Goal: Information Seeking & Learning: Compare options

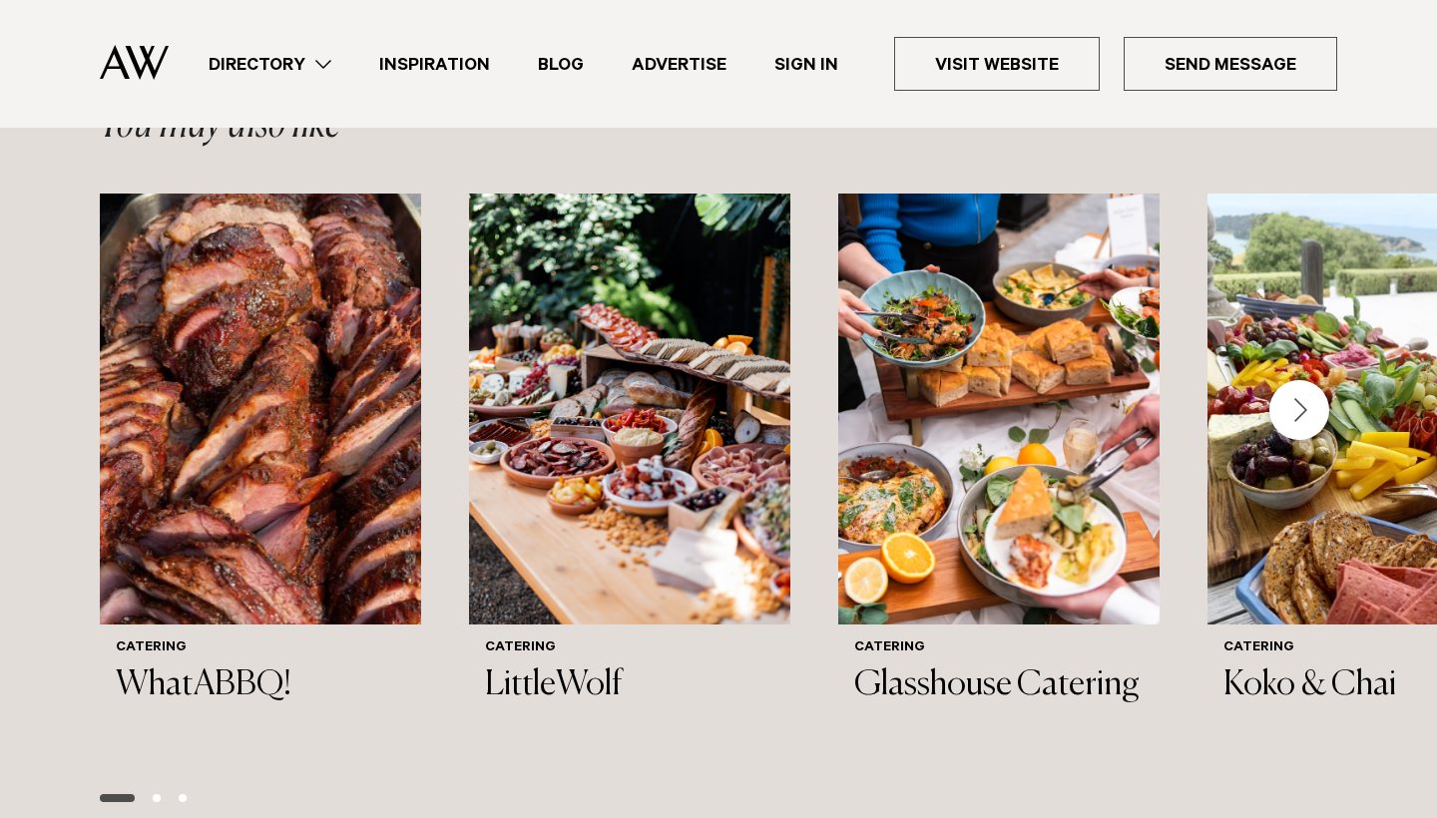
scroll to position [2015, 0]
click at [1273, 401] on div "Next slide" at bounding box center [1299, 410] width 60 height 60
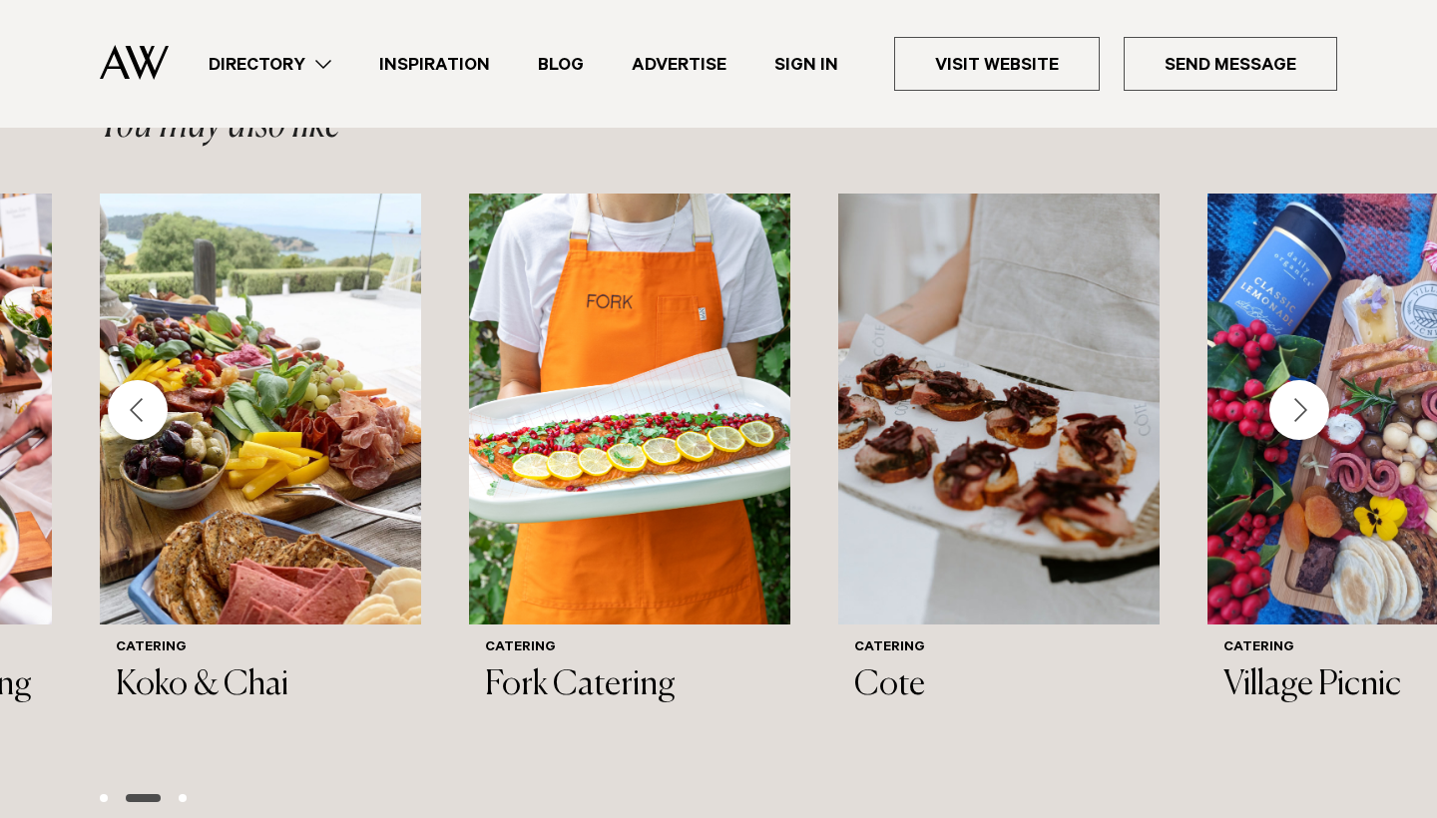
click at [1302, 406] on div "Next slide" at bounding box center [1299, 410] width 60 height 60
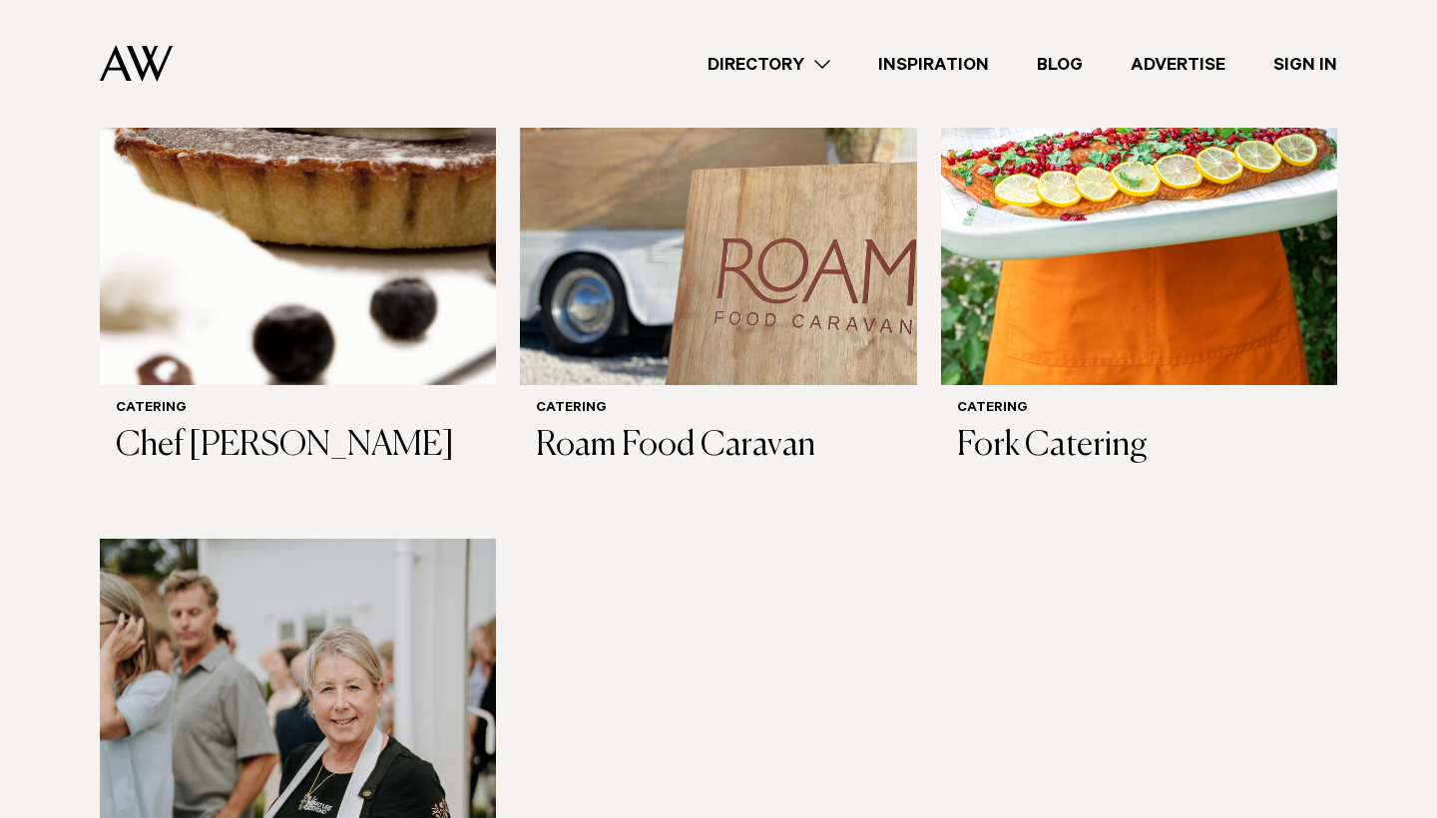
scroll to position [2210, 0]
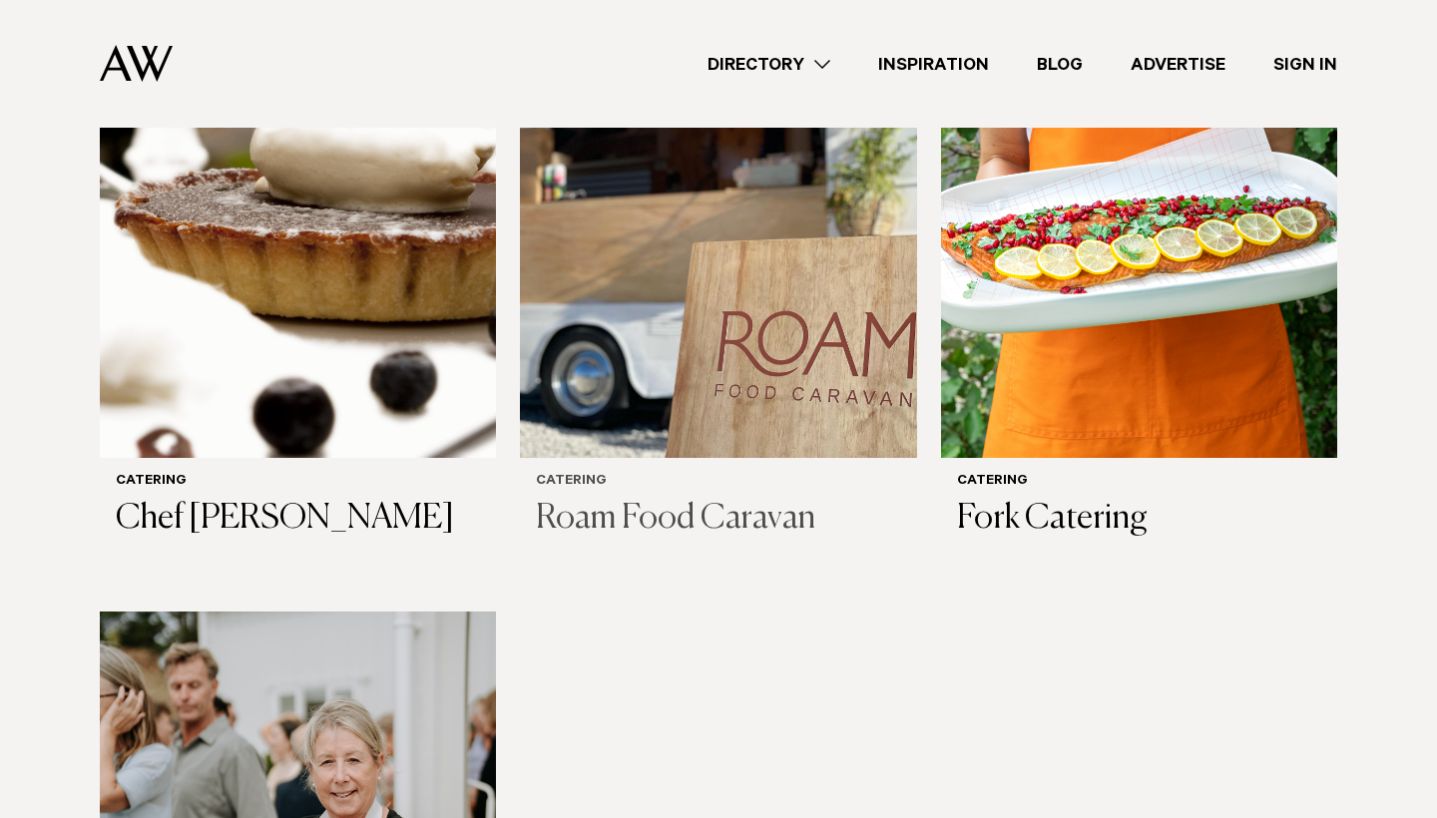
click at [586, 474] on h6 "Catering" at bounding box center [718, 482] width 364 height 17
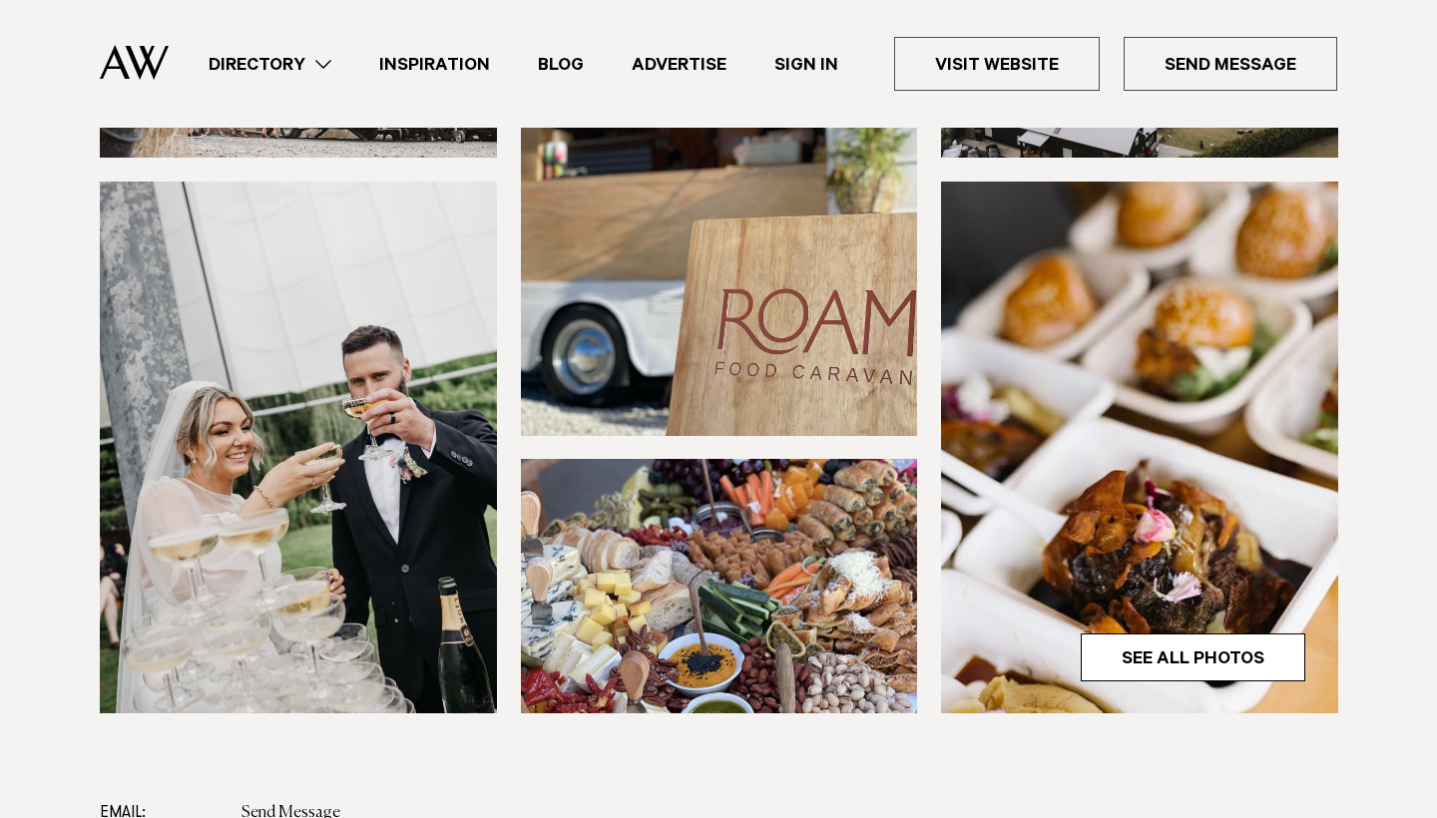
scroll to position [458, 0]
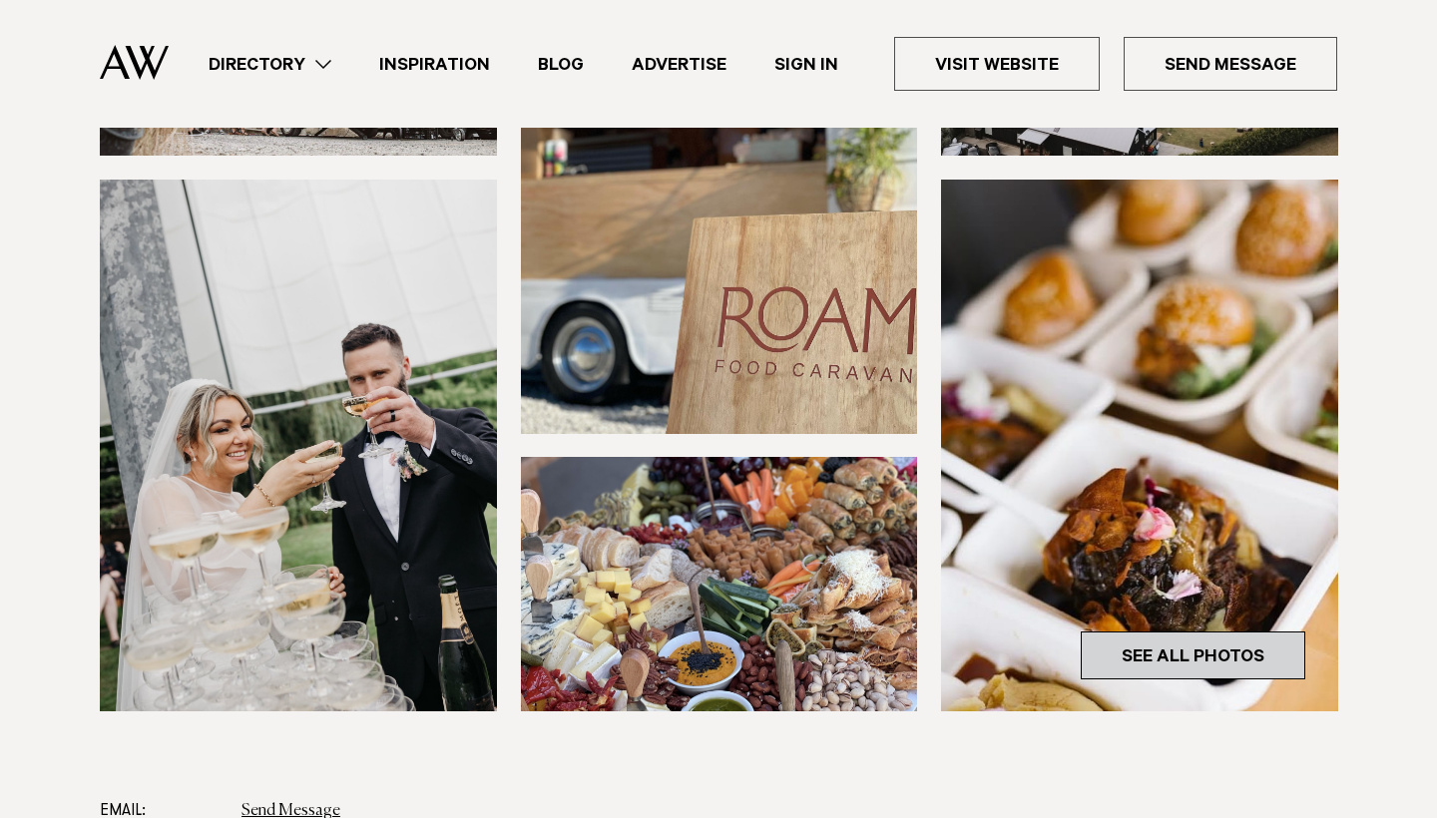
click at [1234, 649] on link "See All Photos" at bounding box center [1193, 656] width 224 height 48
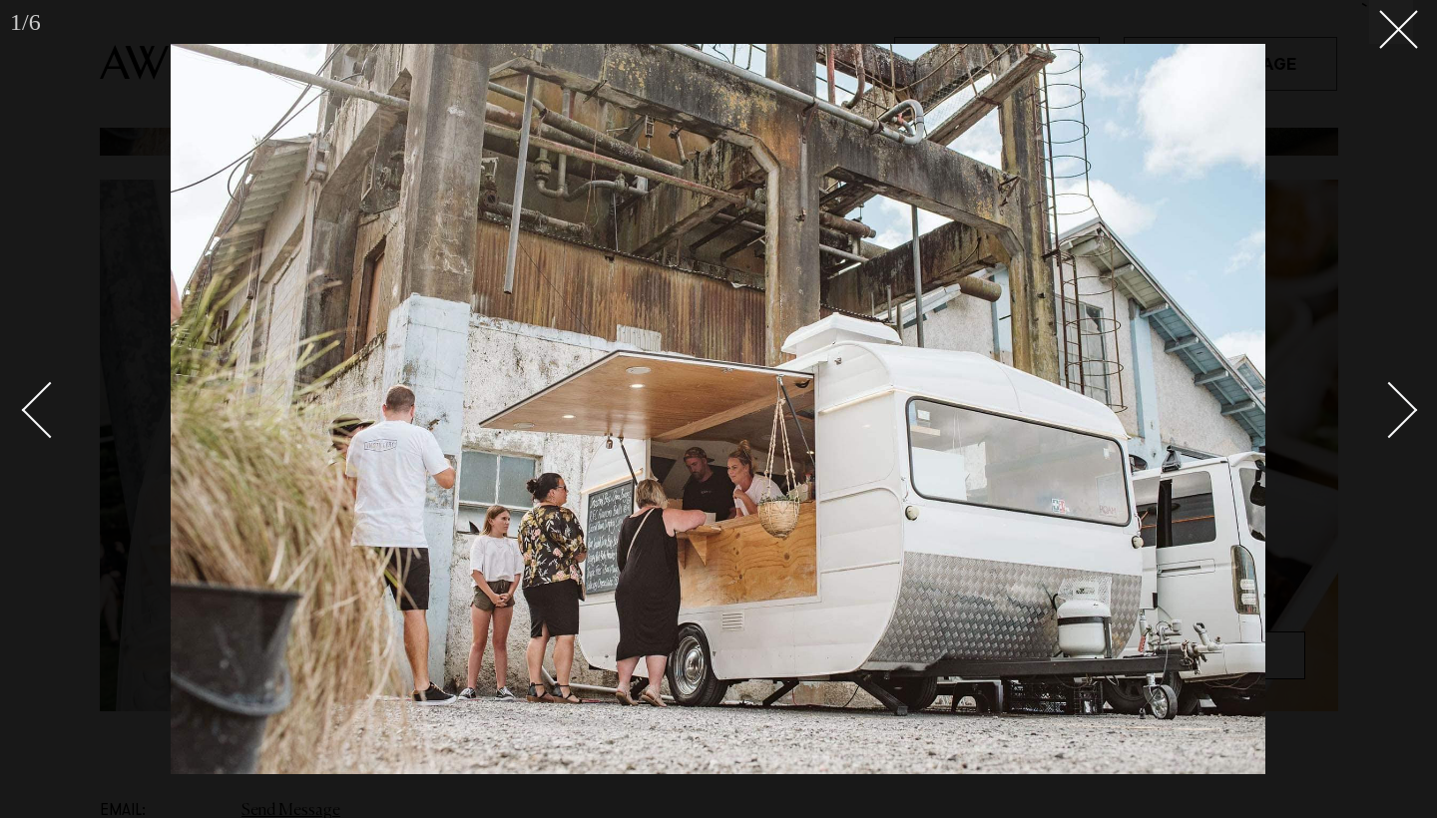
click at [1400, 401] on div "Next slide" at bounding box center [1389, 410] width 57 height 57
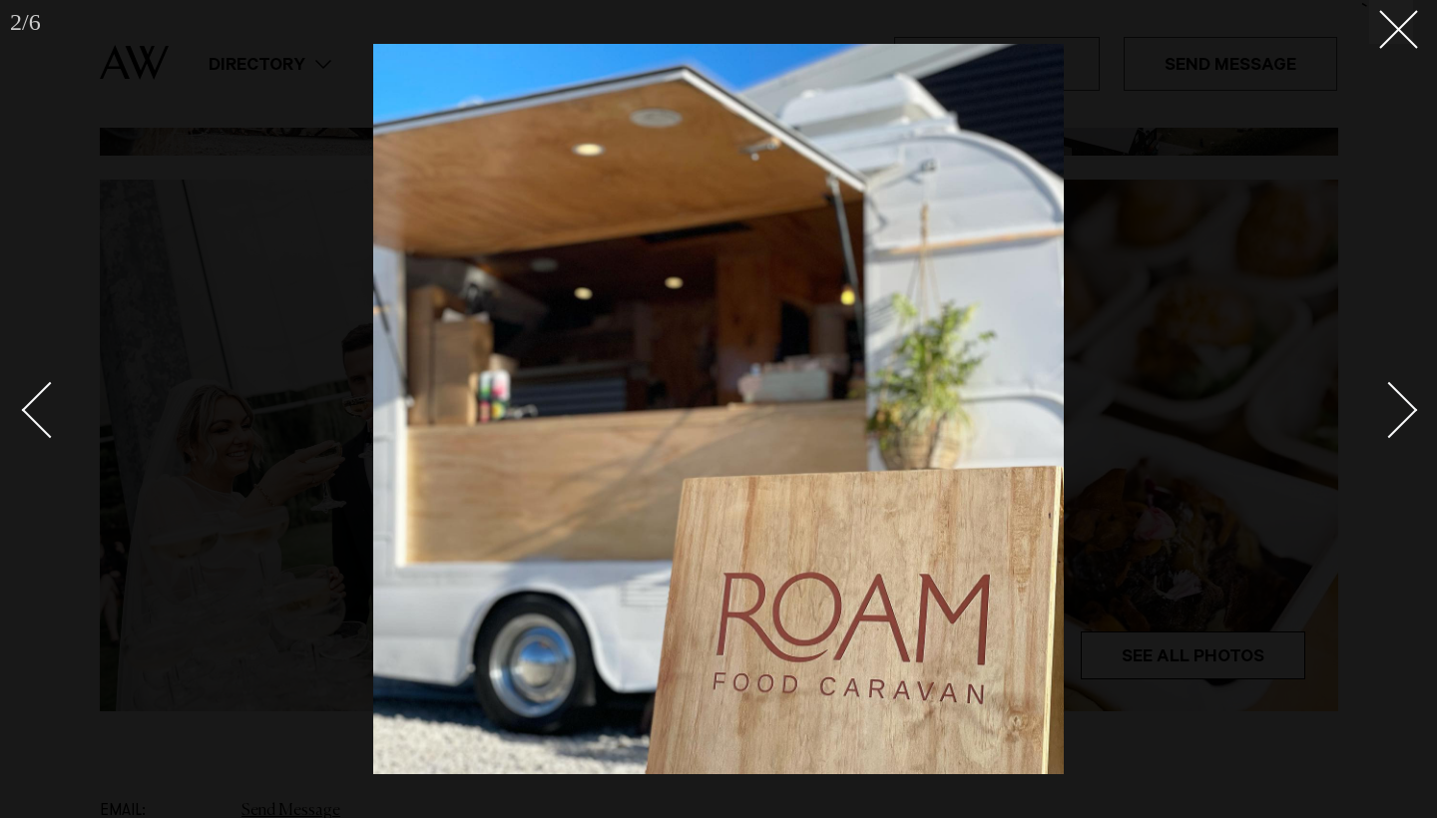
click at [1400, 401] on div "Next slide" at bounding box center [1389, 410] width 57 height 57
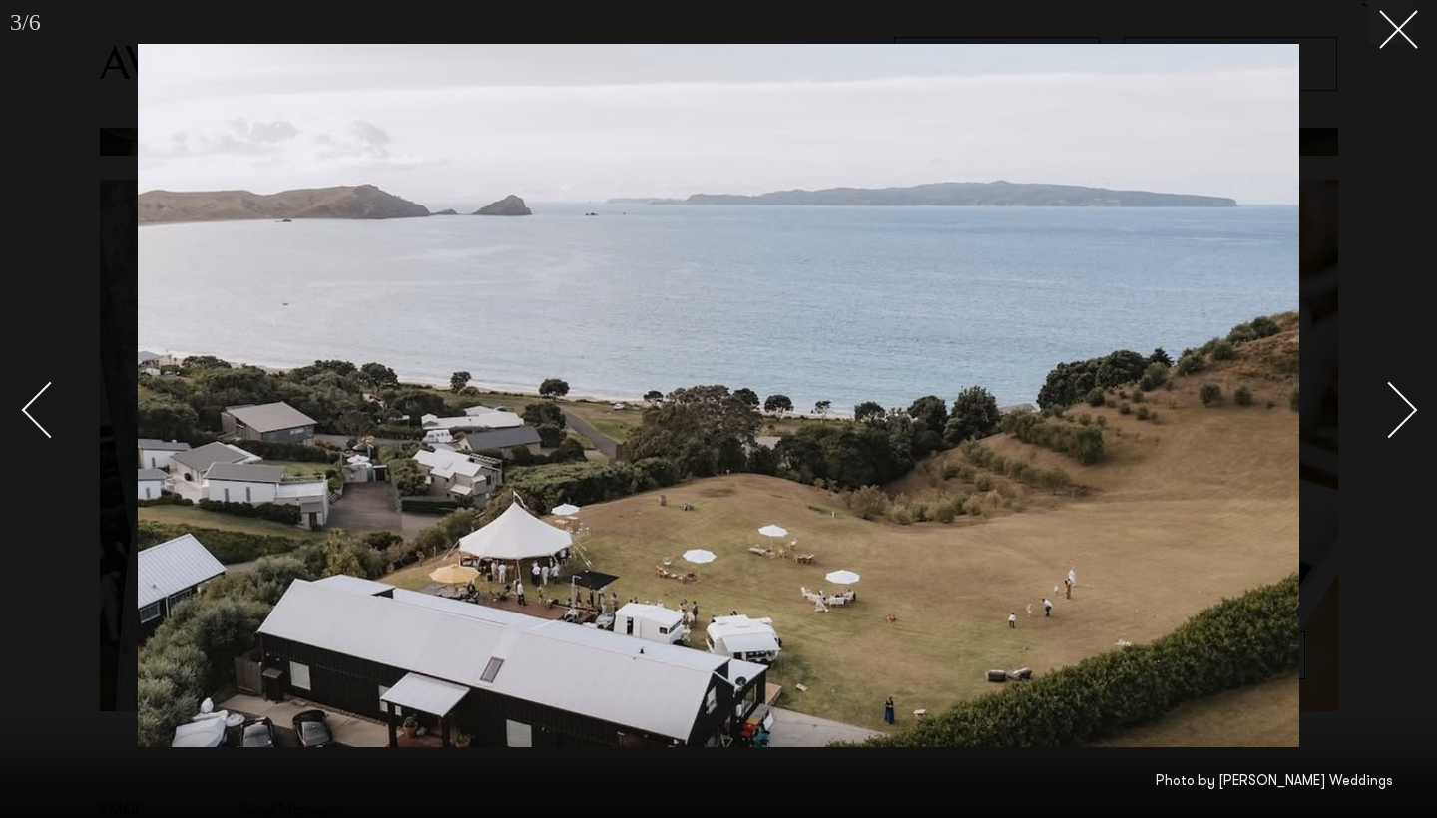
click at [1399, 402] on div "Next slide" at bounding box center [1389, 410] width 57 height 57
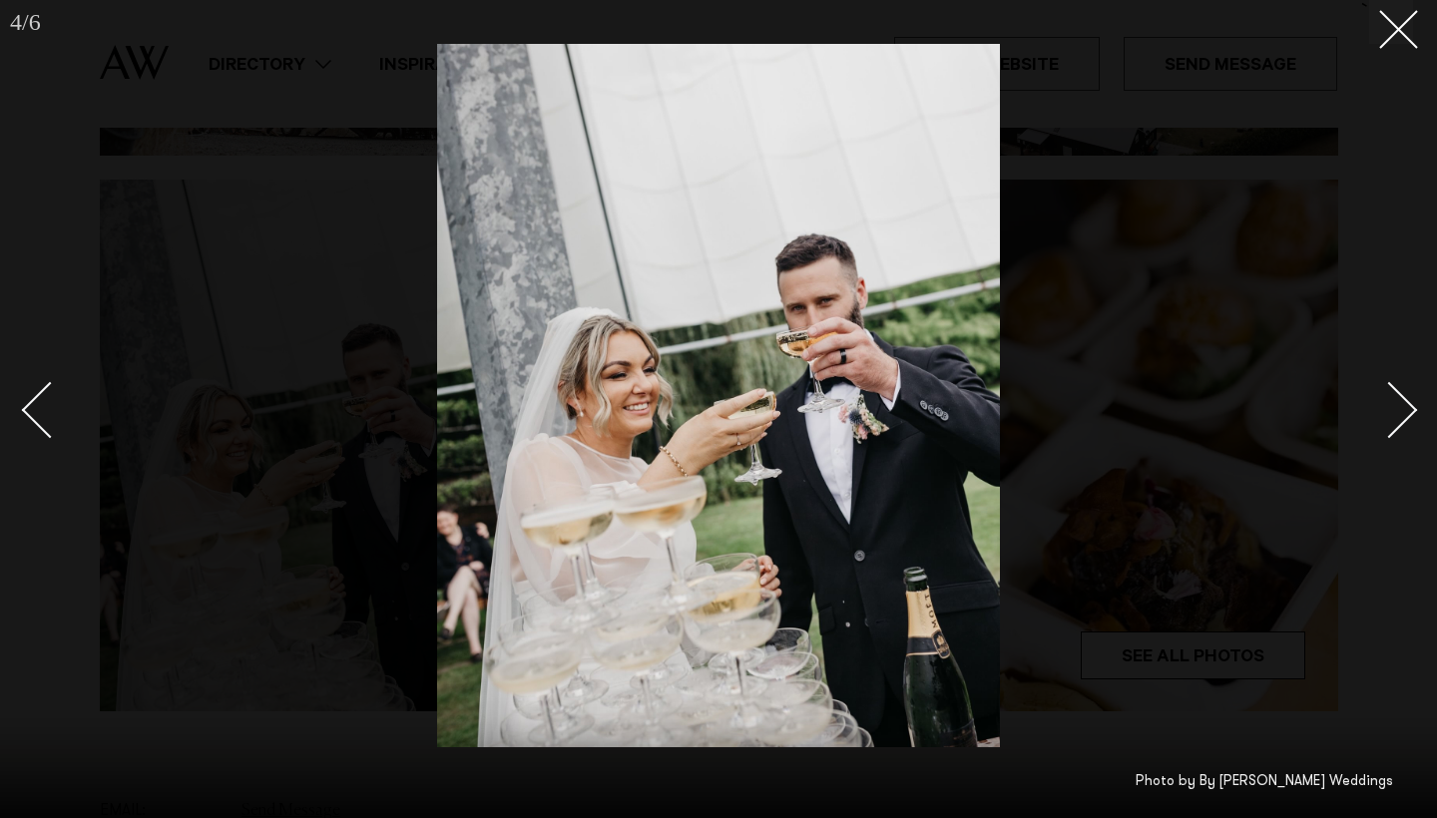
click at [1399, 402] on div "Next slide" at bounding box center [1389, 410] width 57 height 57
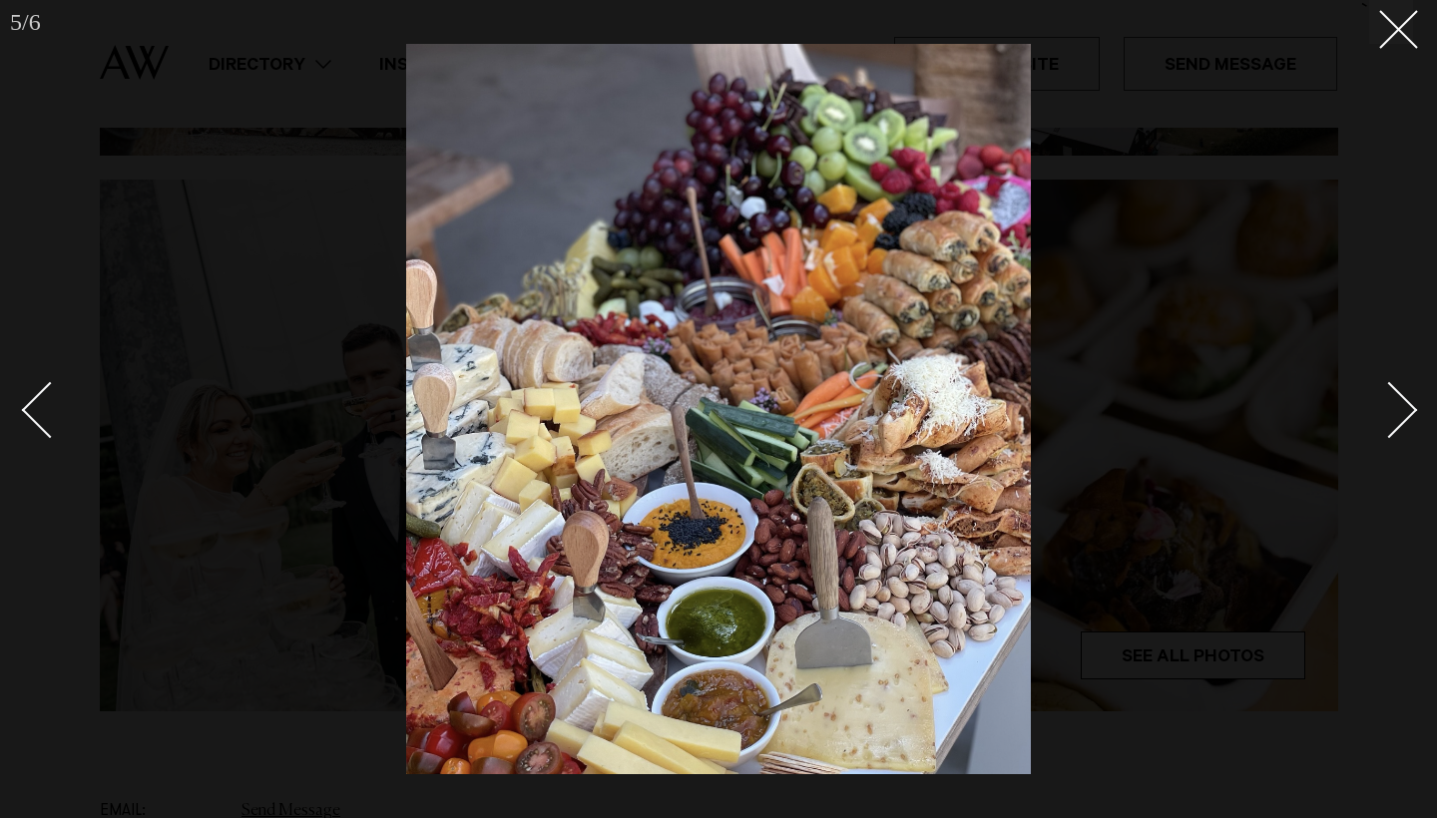
click at [1399, 402] on div "Next slide" at bounding box center [1389, 410] width 57 height 57
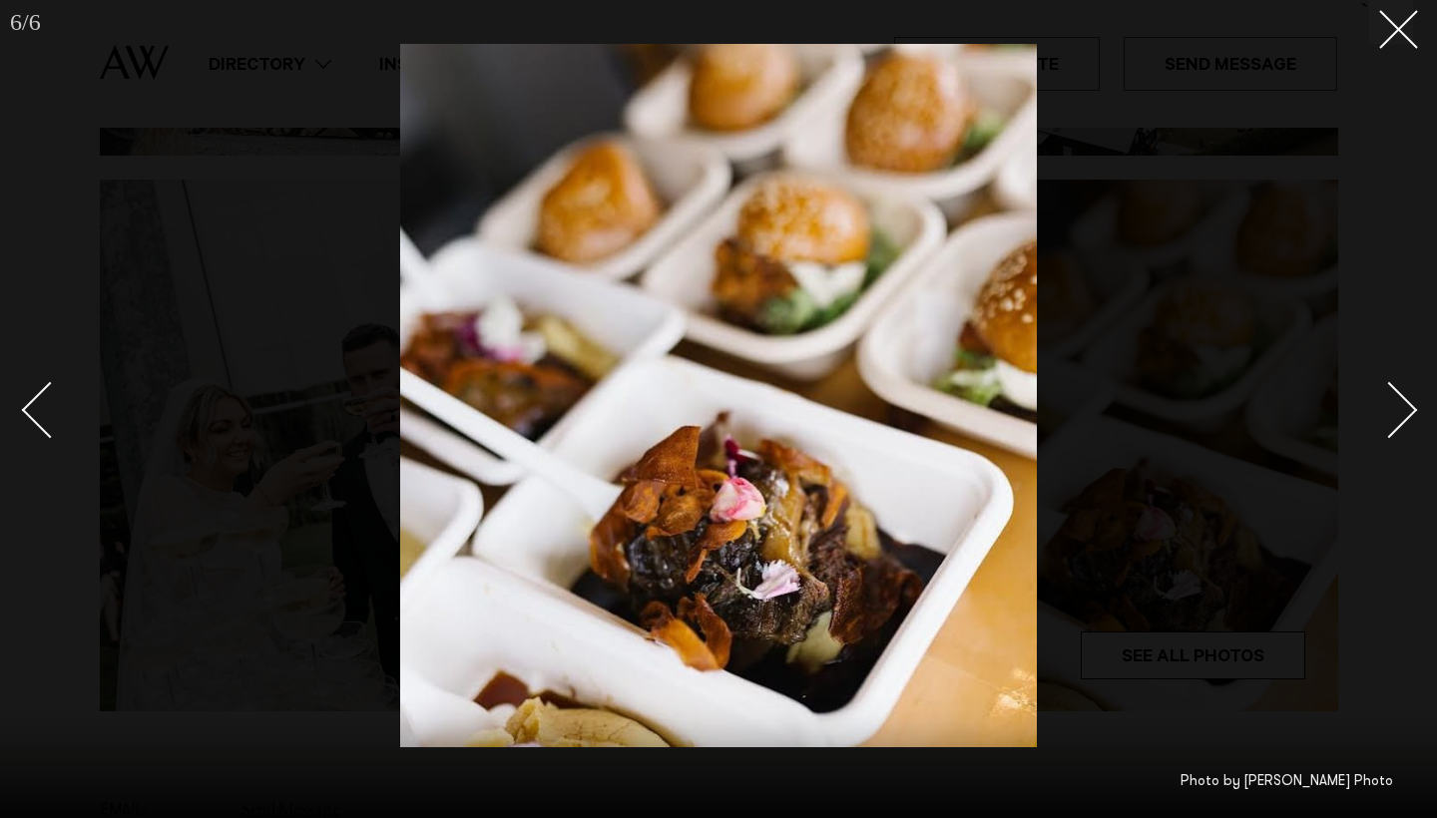
click at [1399, 402] on div "Next slide" at bounding box center [1389, 410] width 57 height 57
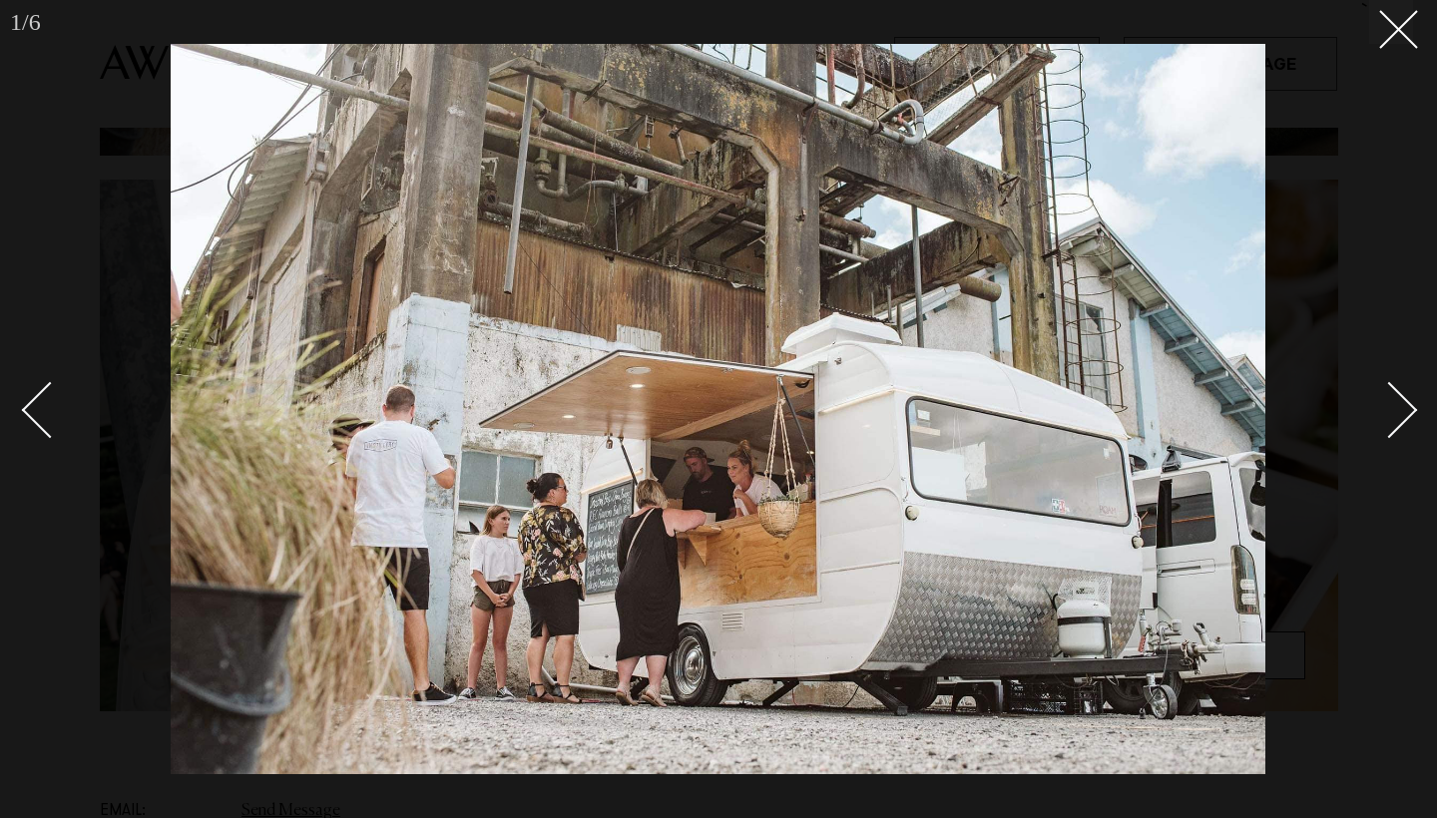
click at [1399, 402] on div "Next slide" at bounding box center [1389, 410] width 57 height 57
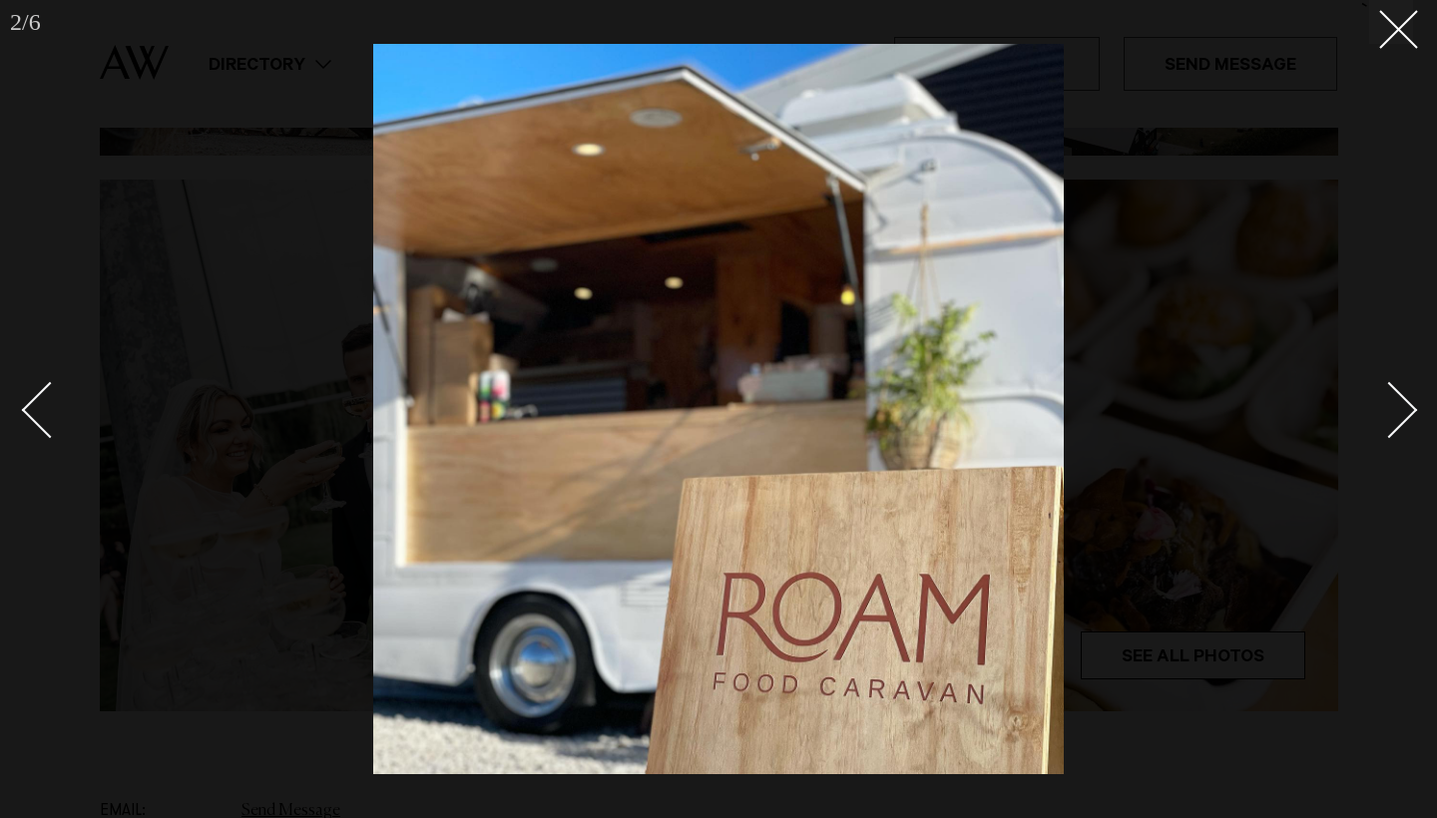
click at [1399, 402] on div "Next slide" at bounding box center [1389, 410] width 57 height 57
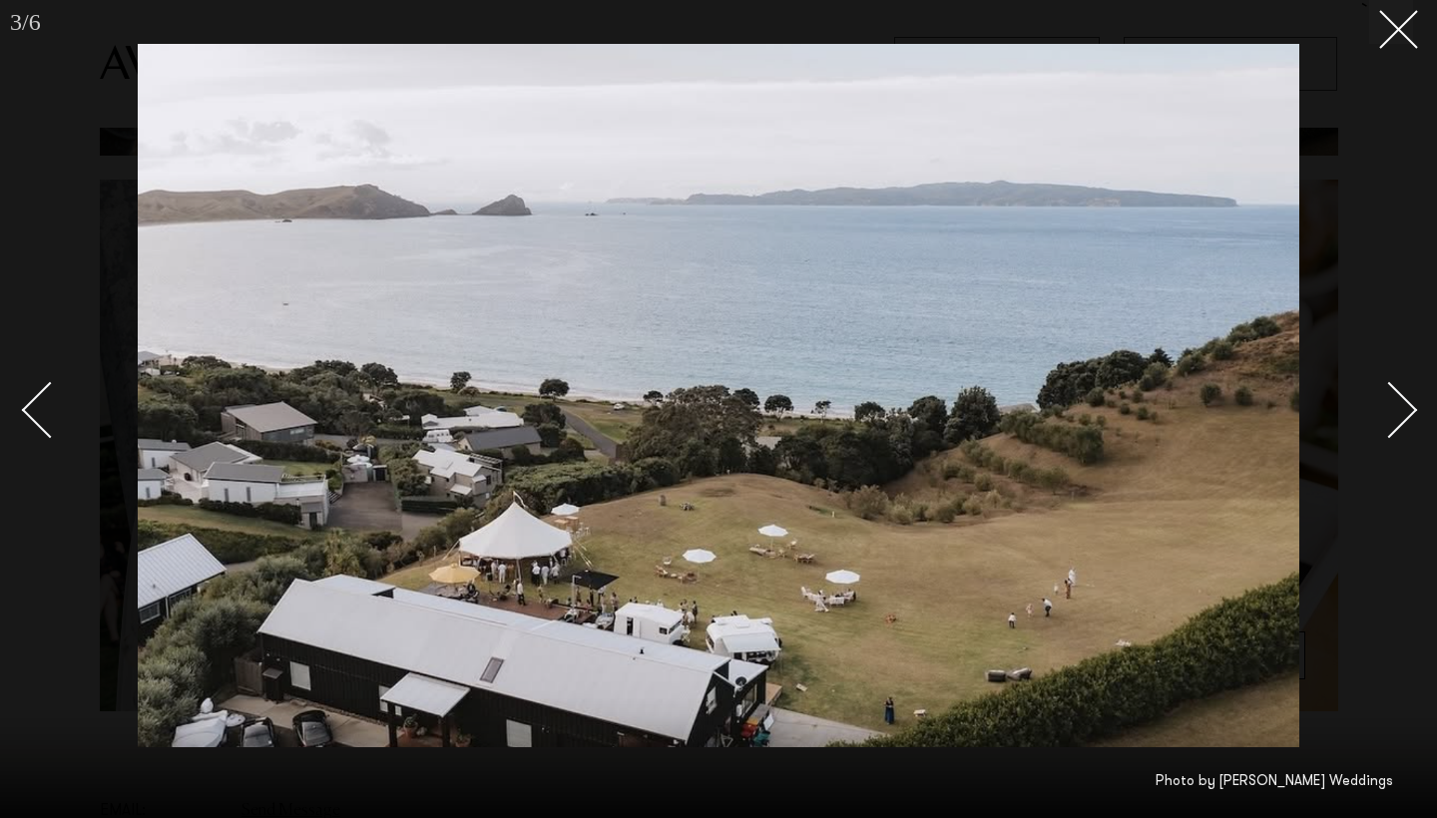
click at [1399, 402] on div "Next slide" at bounding box center [1389, 410] width 57 height 57
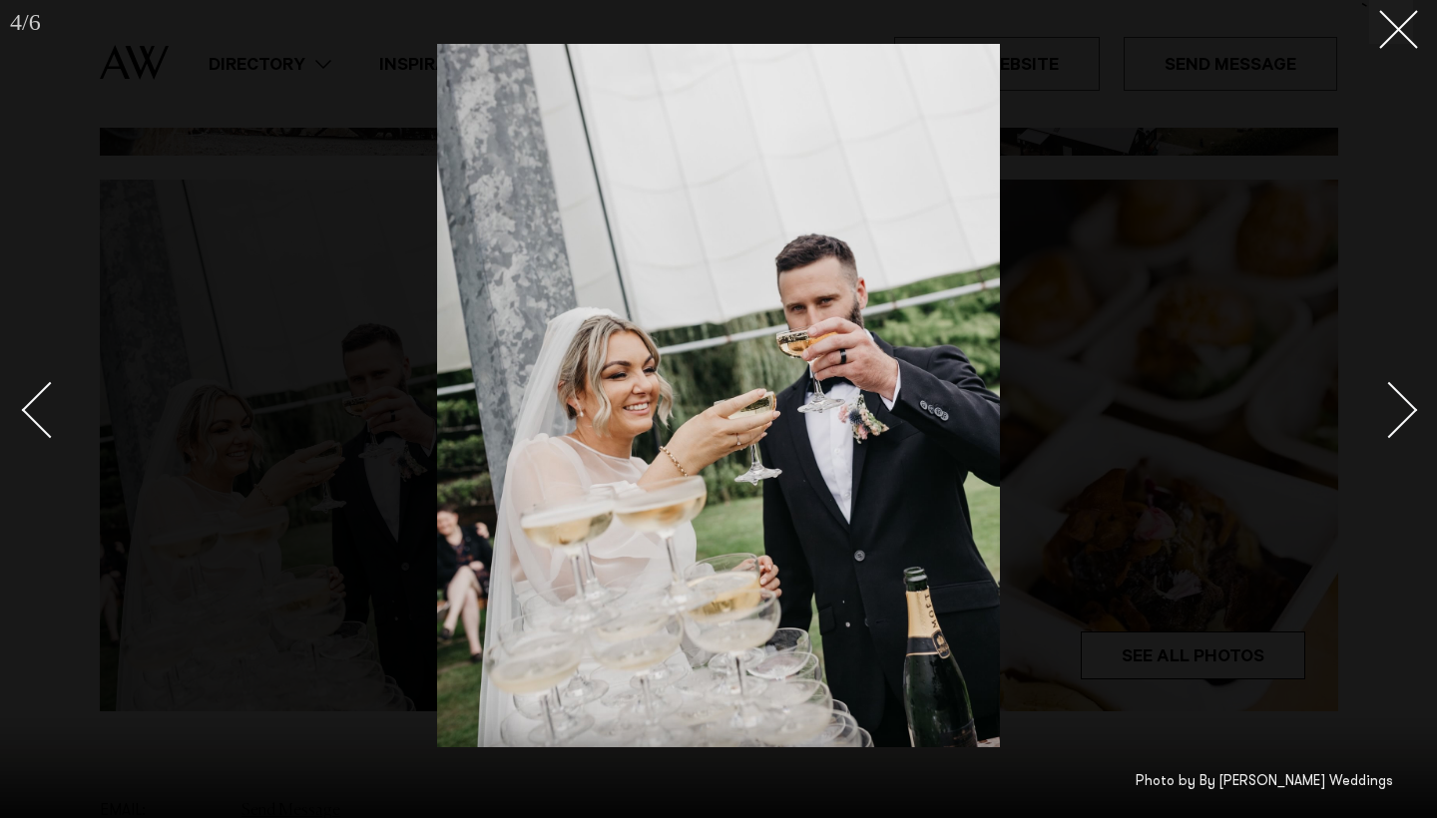
click at [1399, 402] on div "Next slide" at bounding box center [1389, 410] width 57 height 57
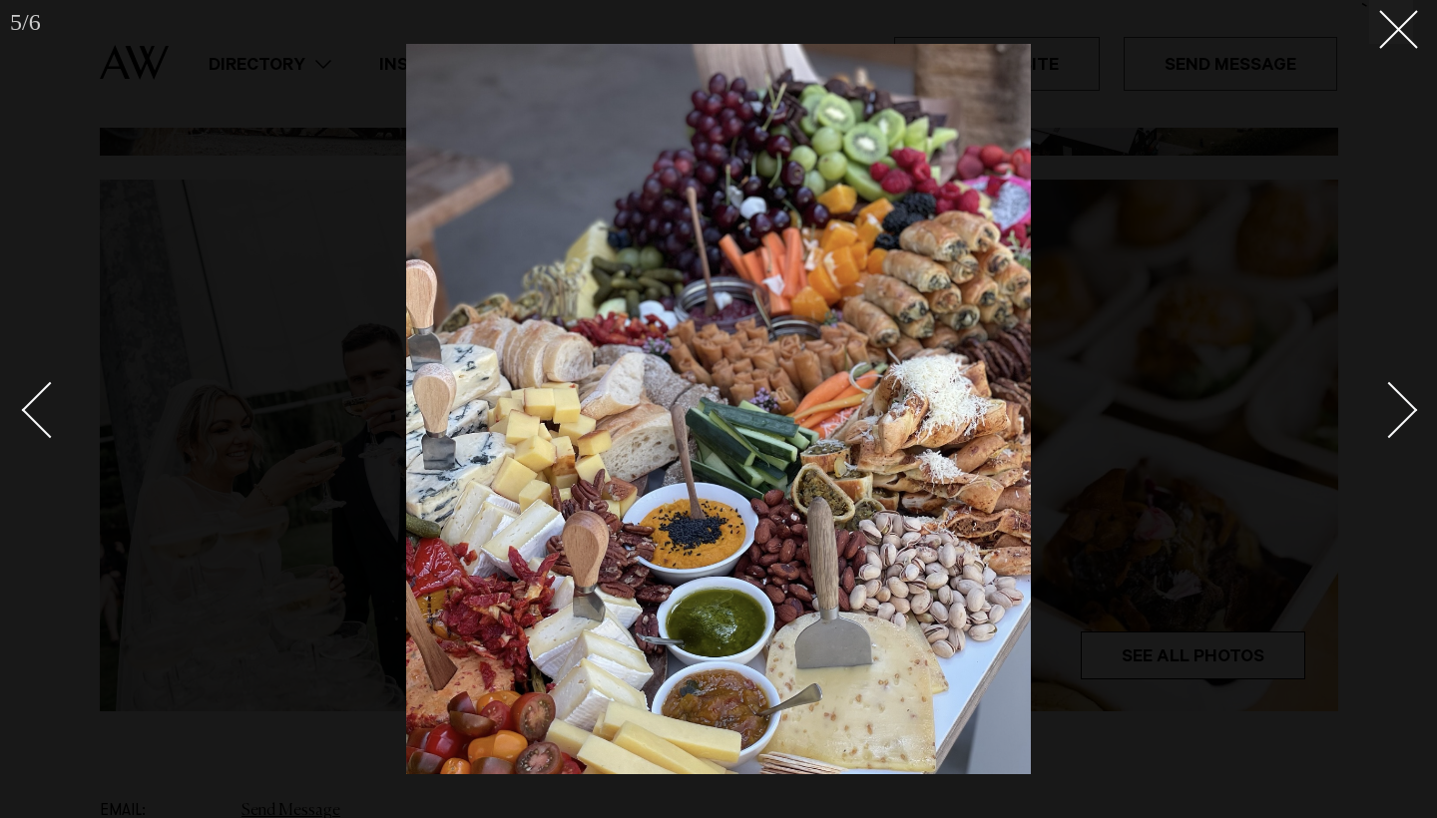
click at [1406, 45] on div at bounding box center [718, 409] width 1437 height 818
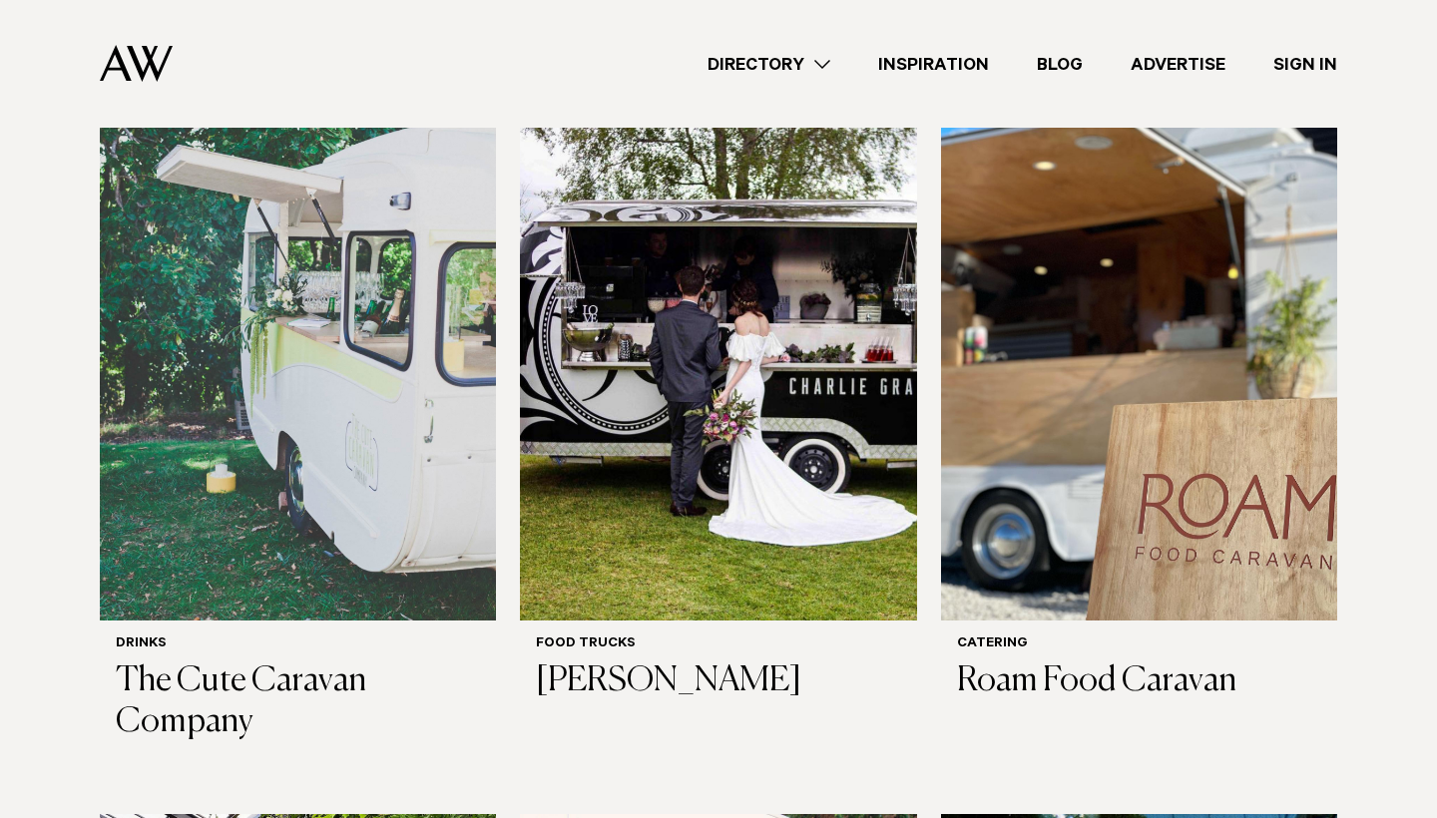
scroll to position [655, 0]
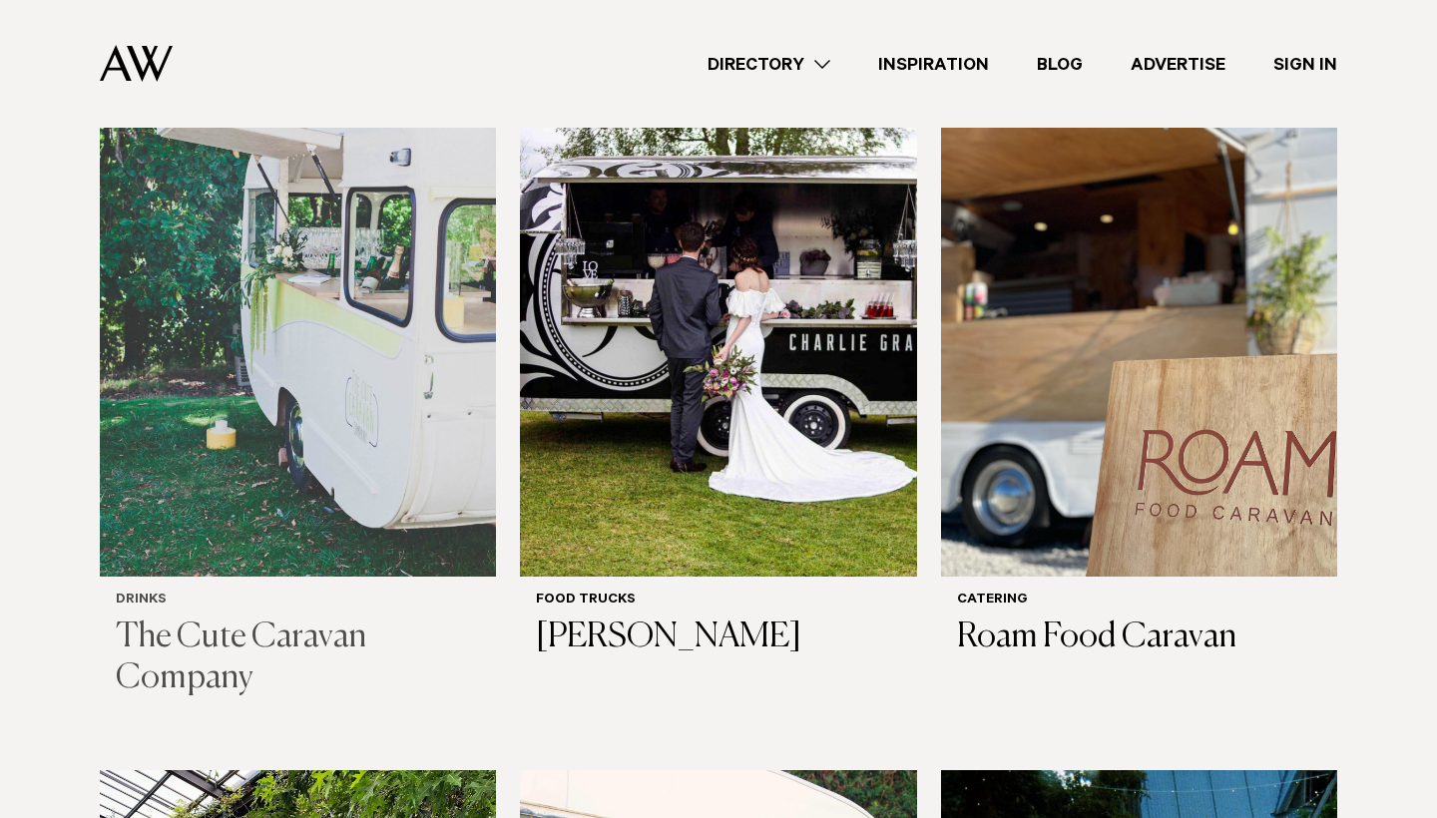
click at [229, 626] on h3 "The Cute Caravan Company" at bounding box center [298, 659] width 364 height 82
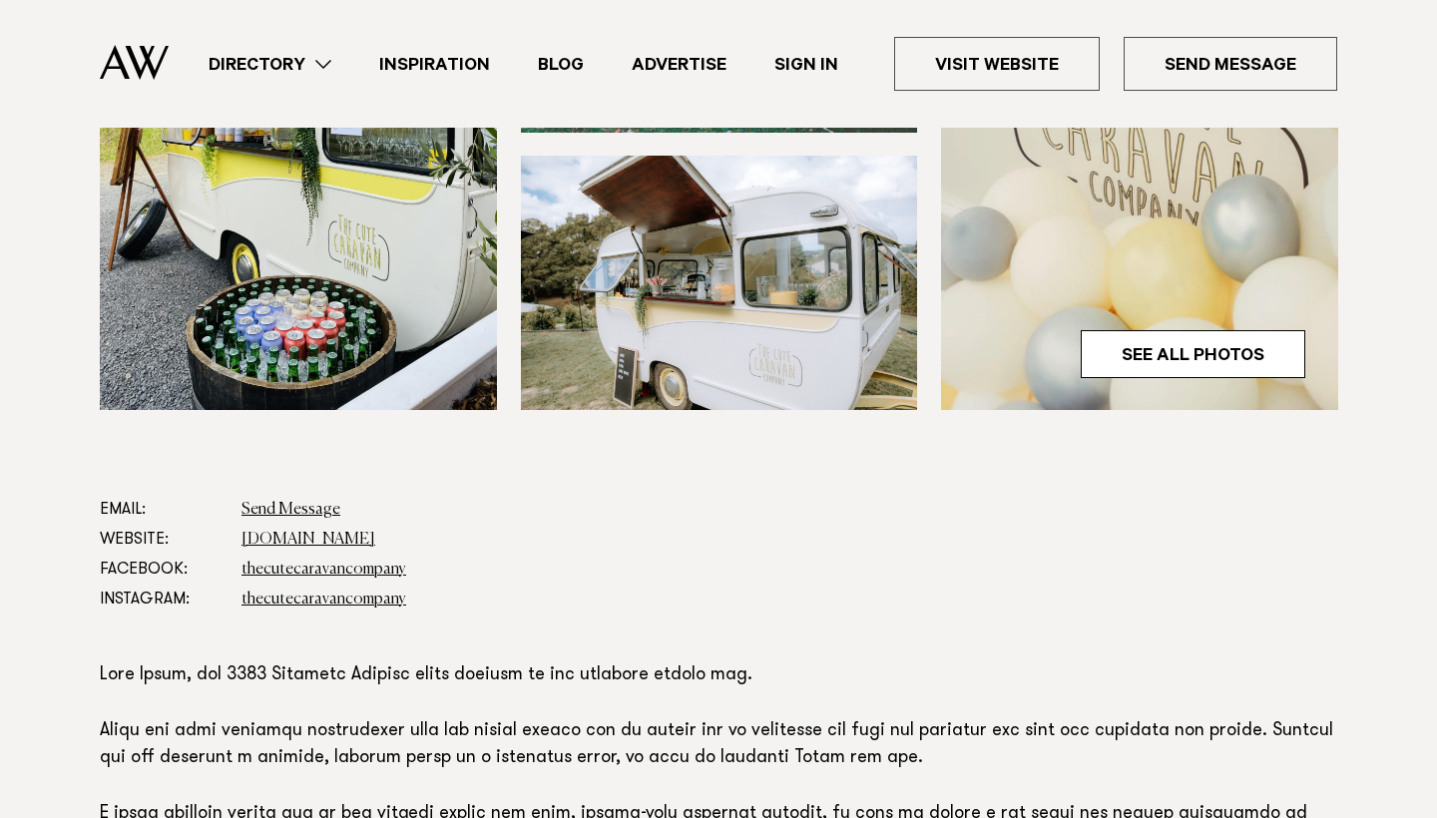
scroll to position [839, 0]
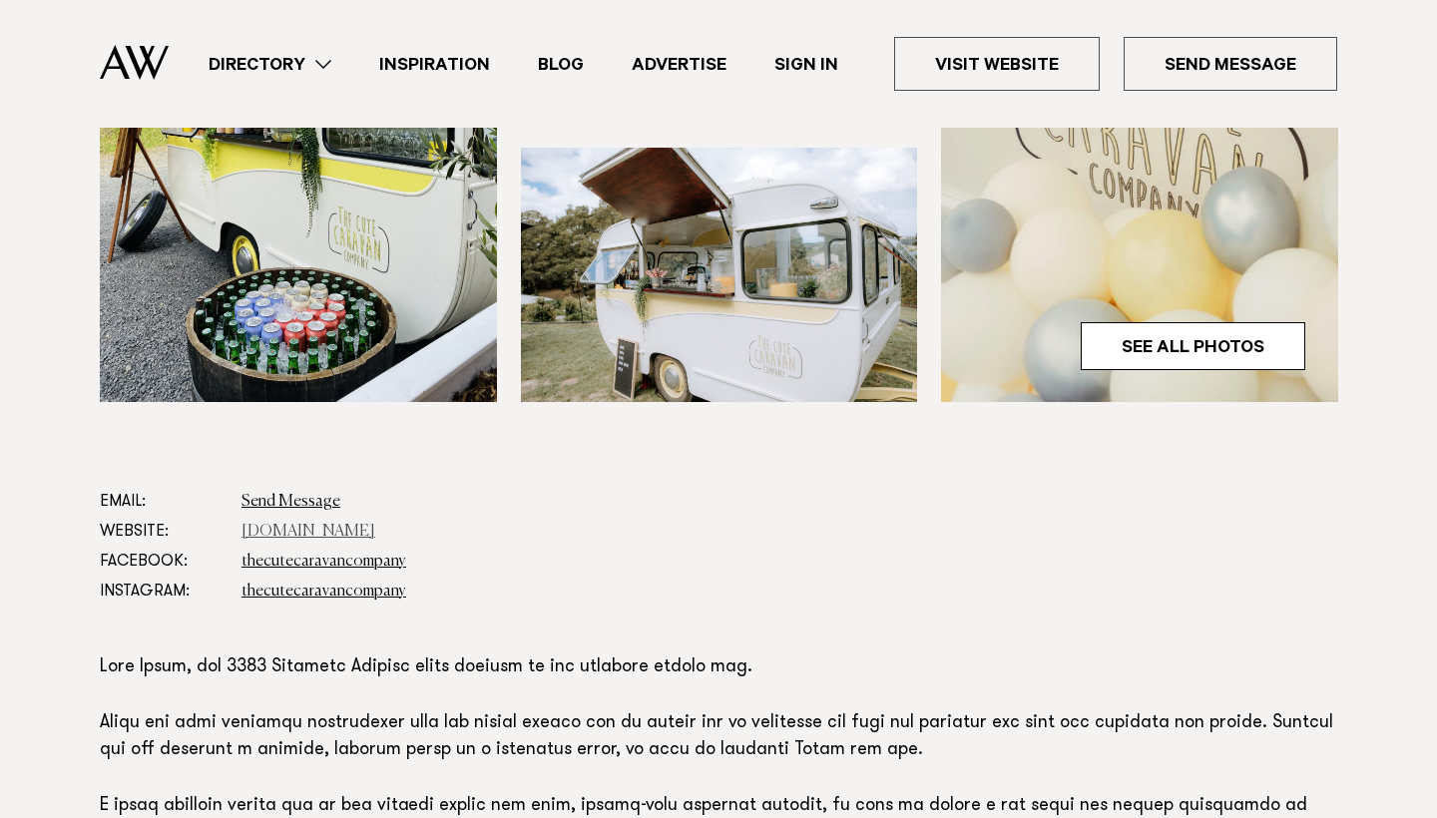
click at [299, 528] on link "www.thecutecaravancompany.co.nz" at bounding box center [308, 532] width 134 height 16
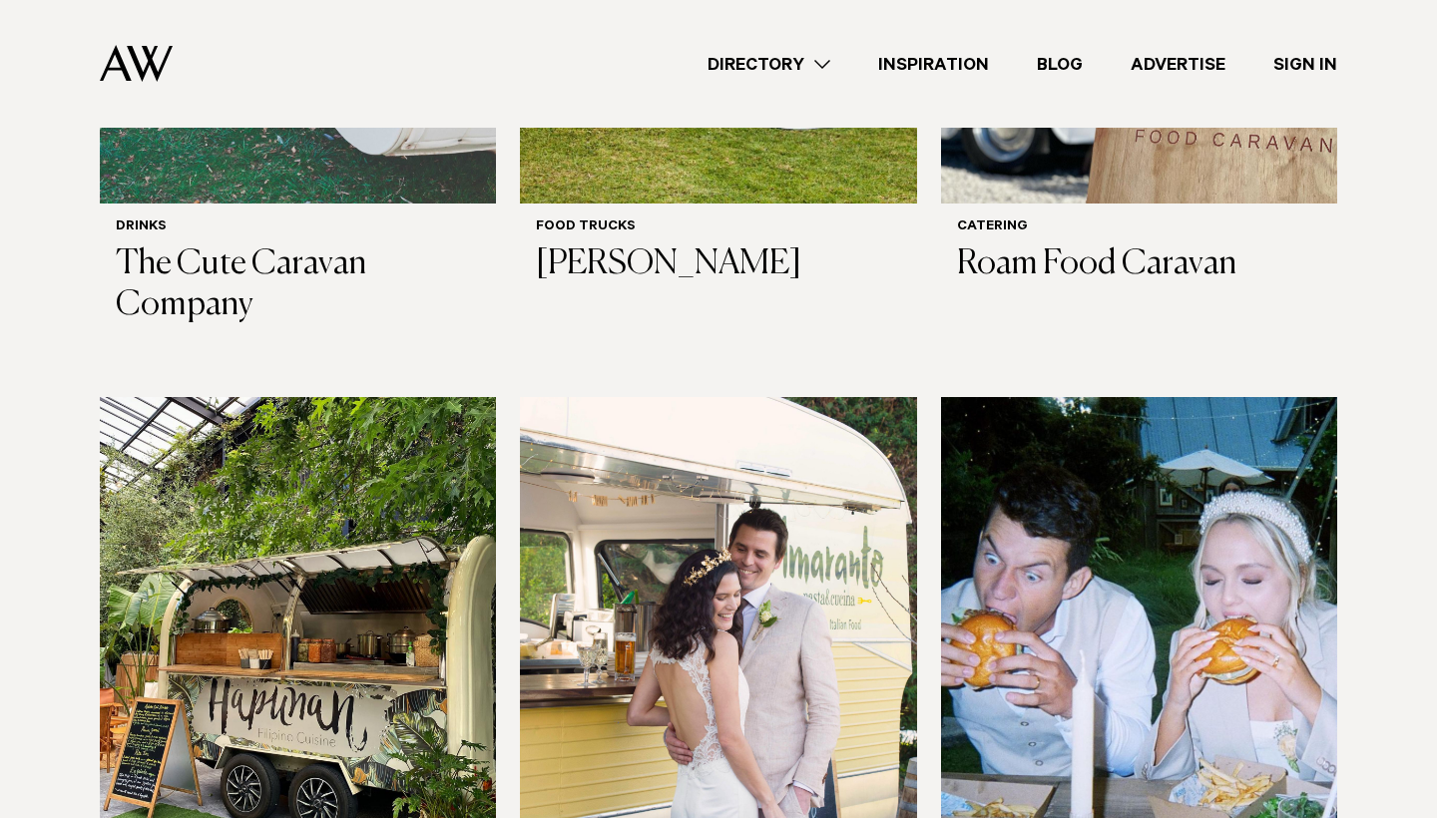
scroll to position [983, 0]
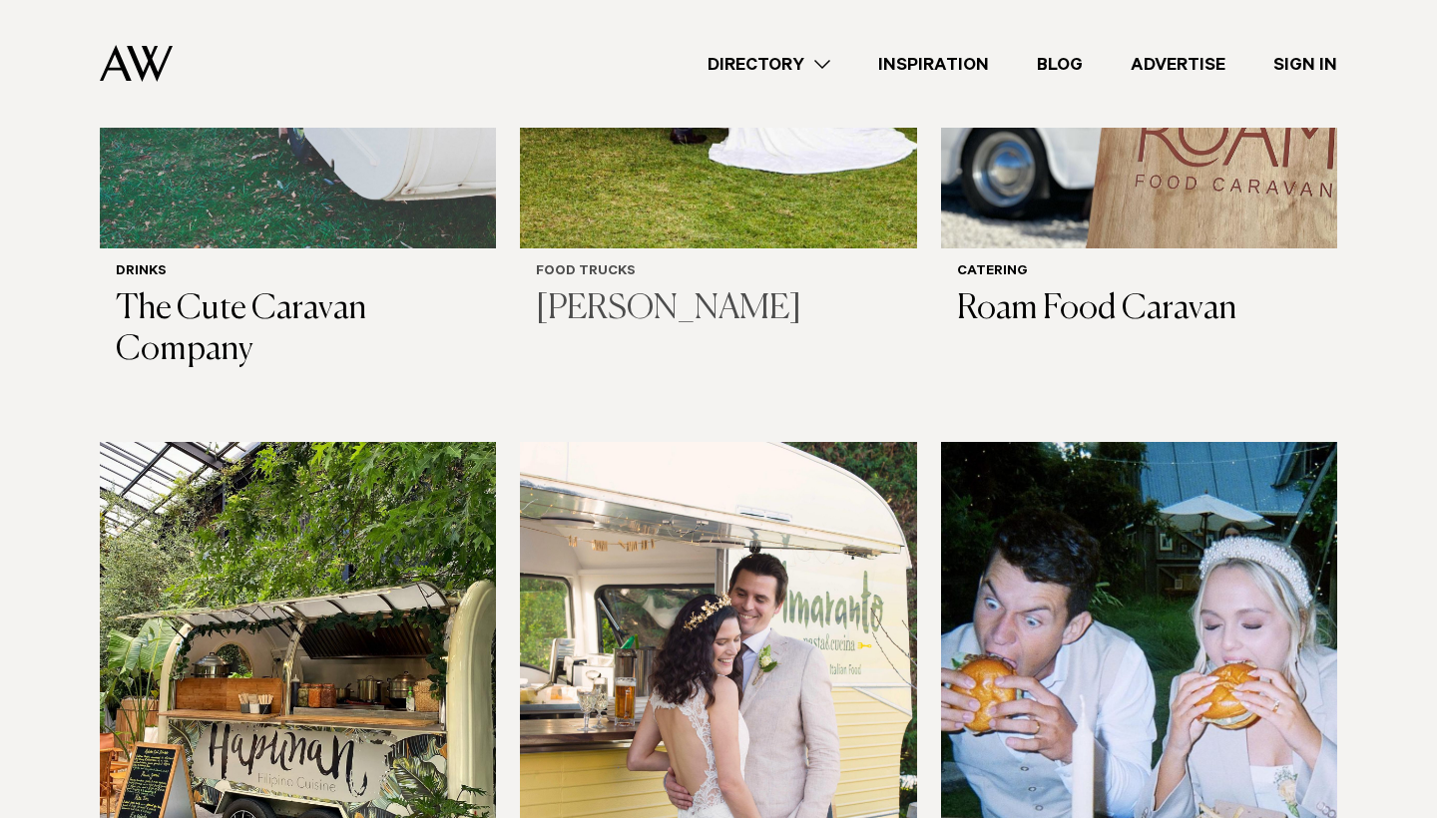
click at [592, 264] on h6 "Food Trucks" at bounding box center [718, 272] width 364 height 17
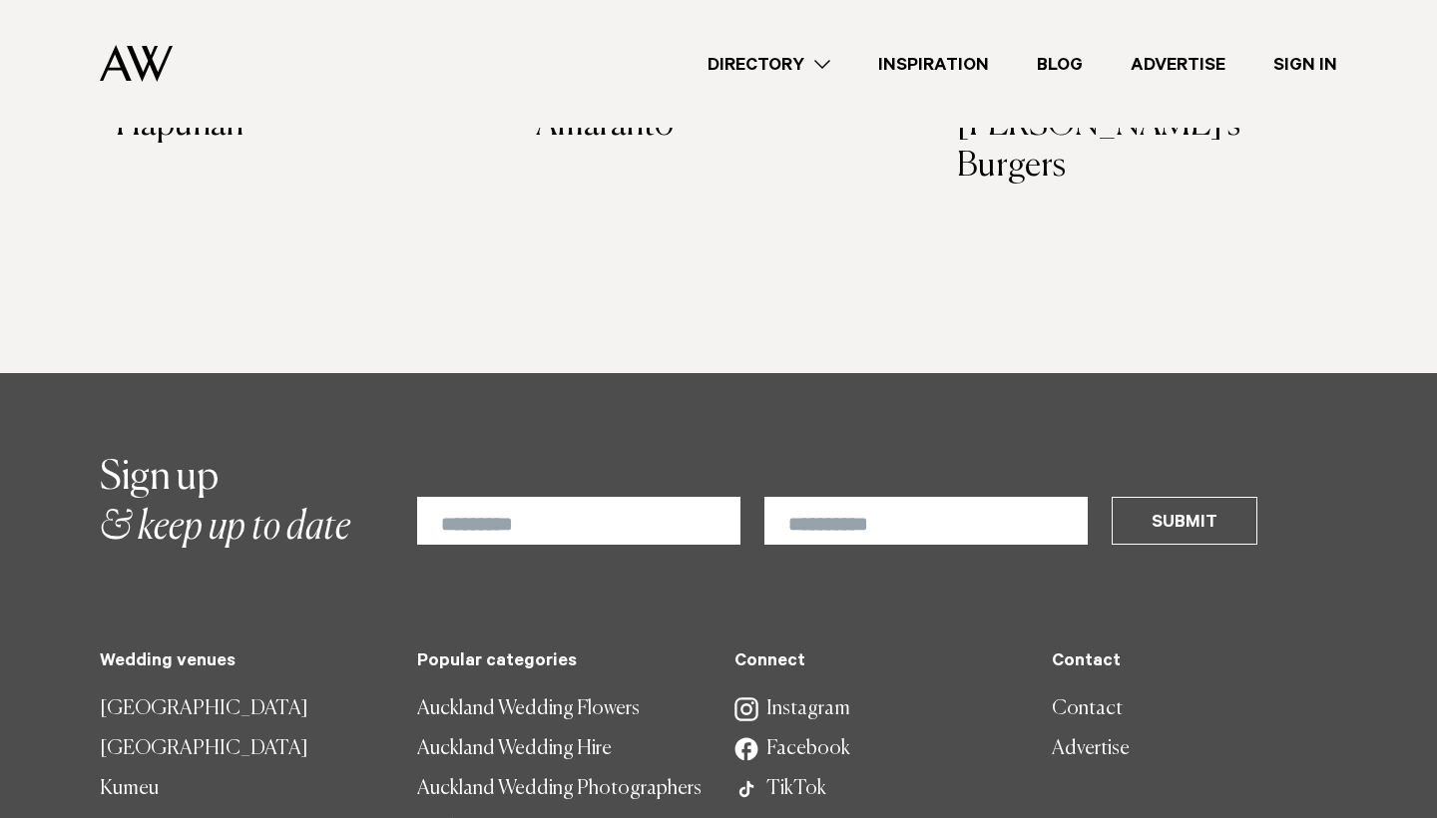
scroll to position [1571, 0]
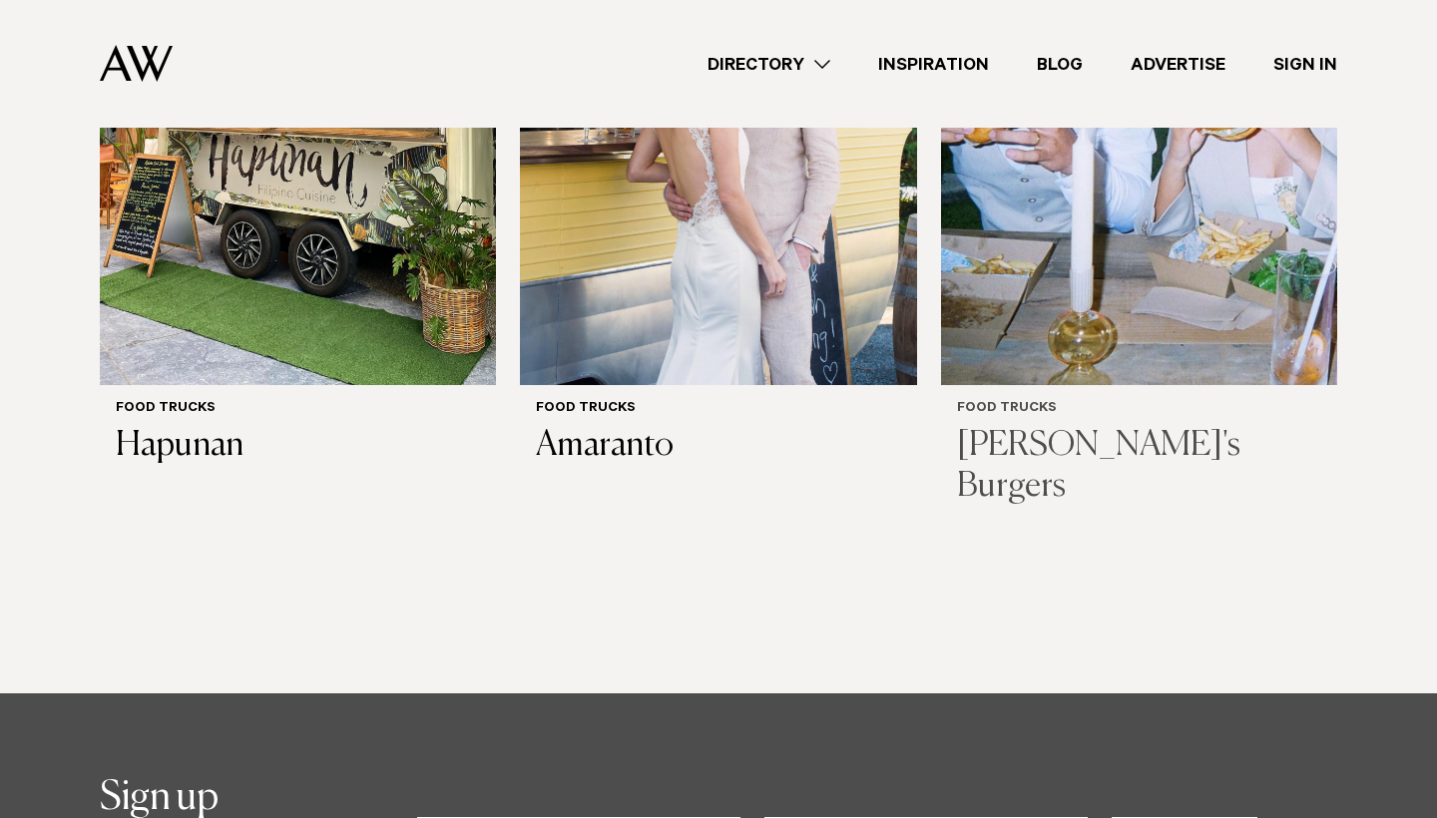
click at [1047, 435] on h3 "[PERSON_NAME]'s Burgers" at bounding box center [1139, 467] width 364 height 82
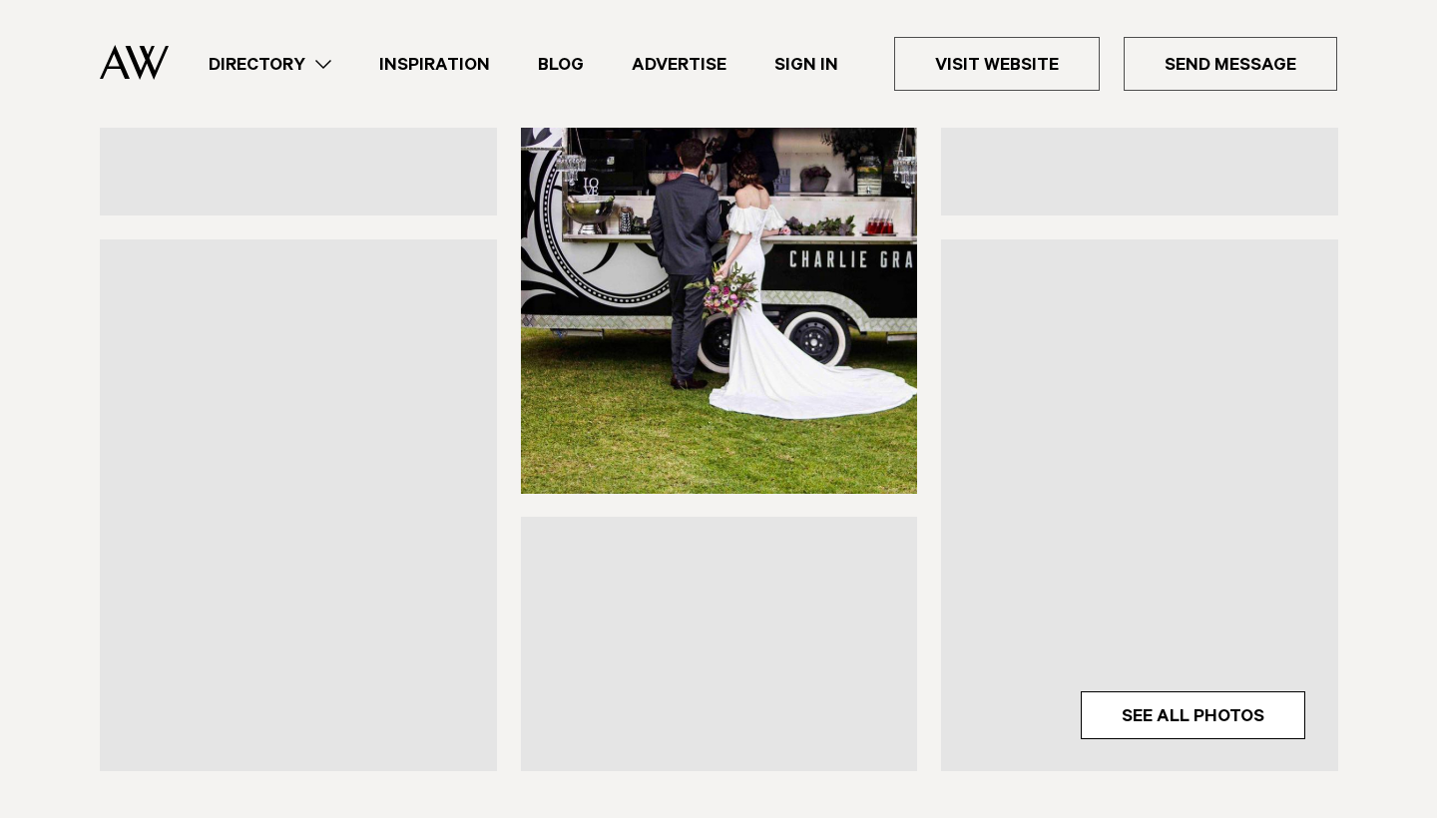
scroll to position [558, 0]
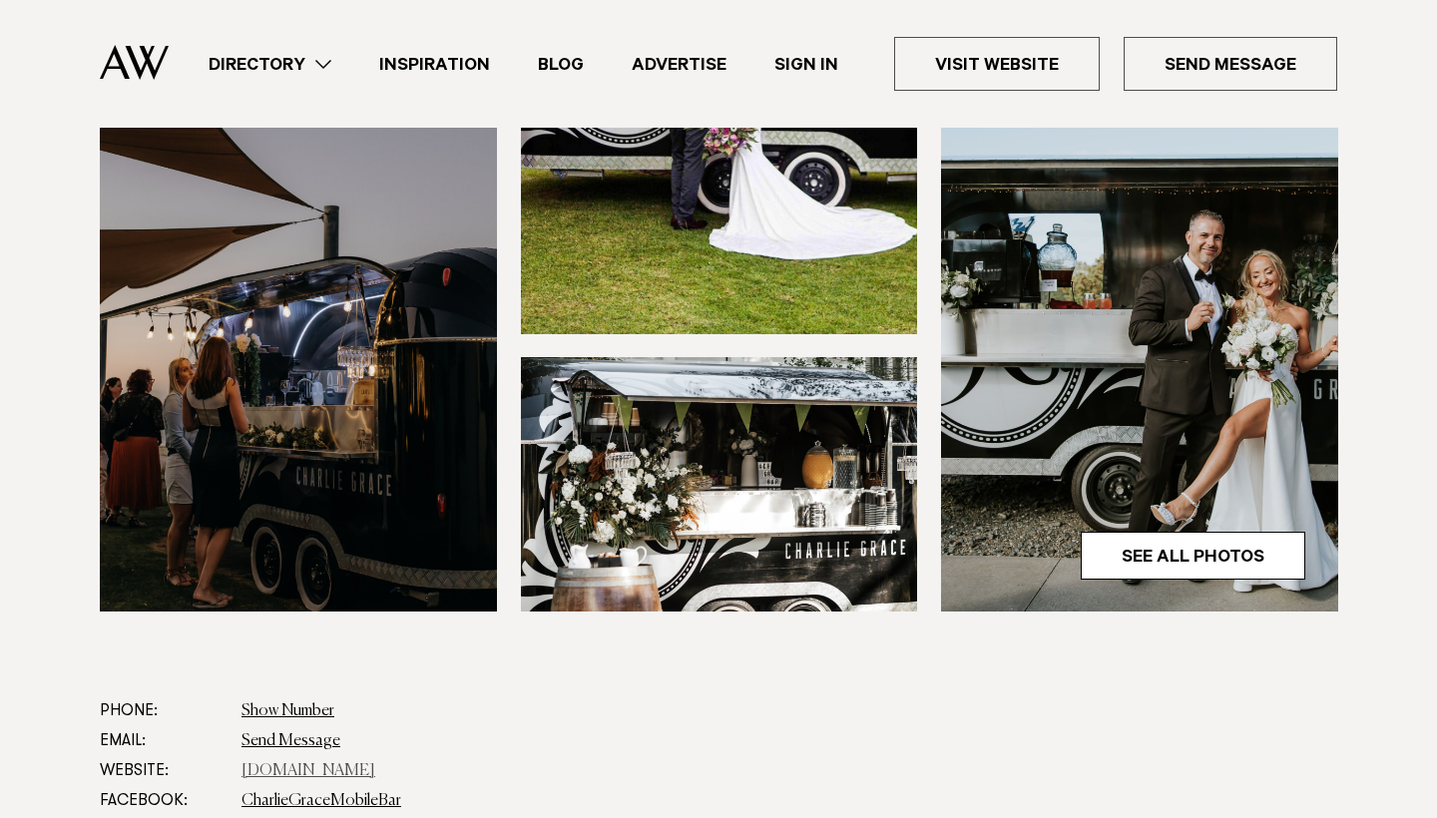
click at [351, 769] on link "www.charliegrace.co.nz" at bounding box center [308, 771] width 134 height 16
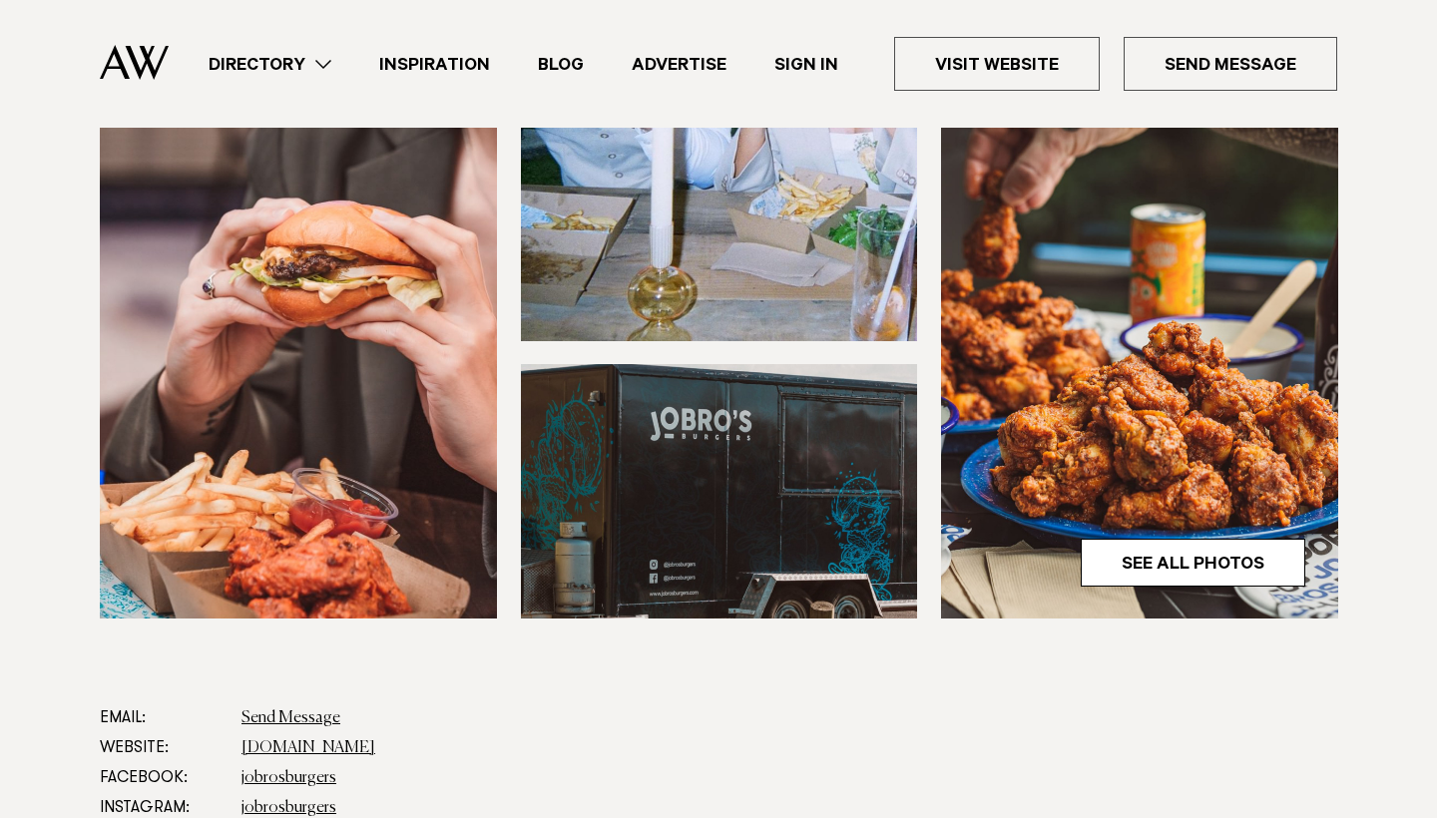
scroll to position [836, 0]
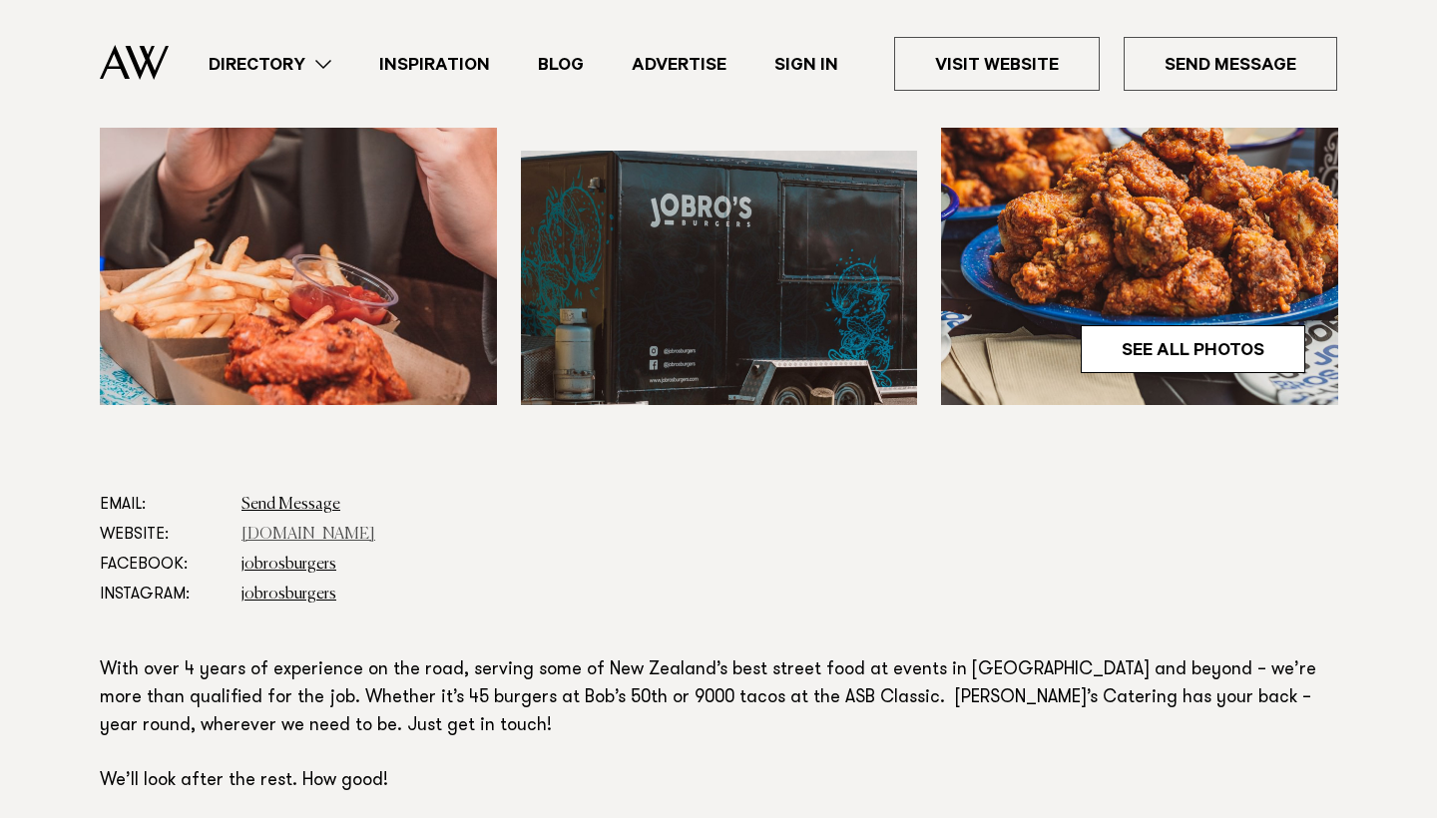
click at [295, 527] on link "[DOMAIN_NAME]" at bounding box center [308, 535] width 134 height 16
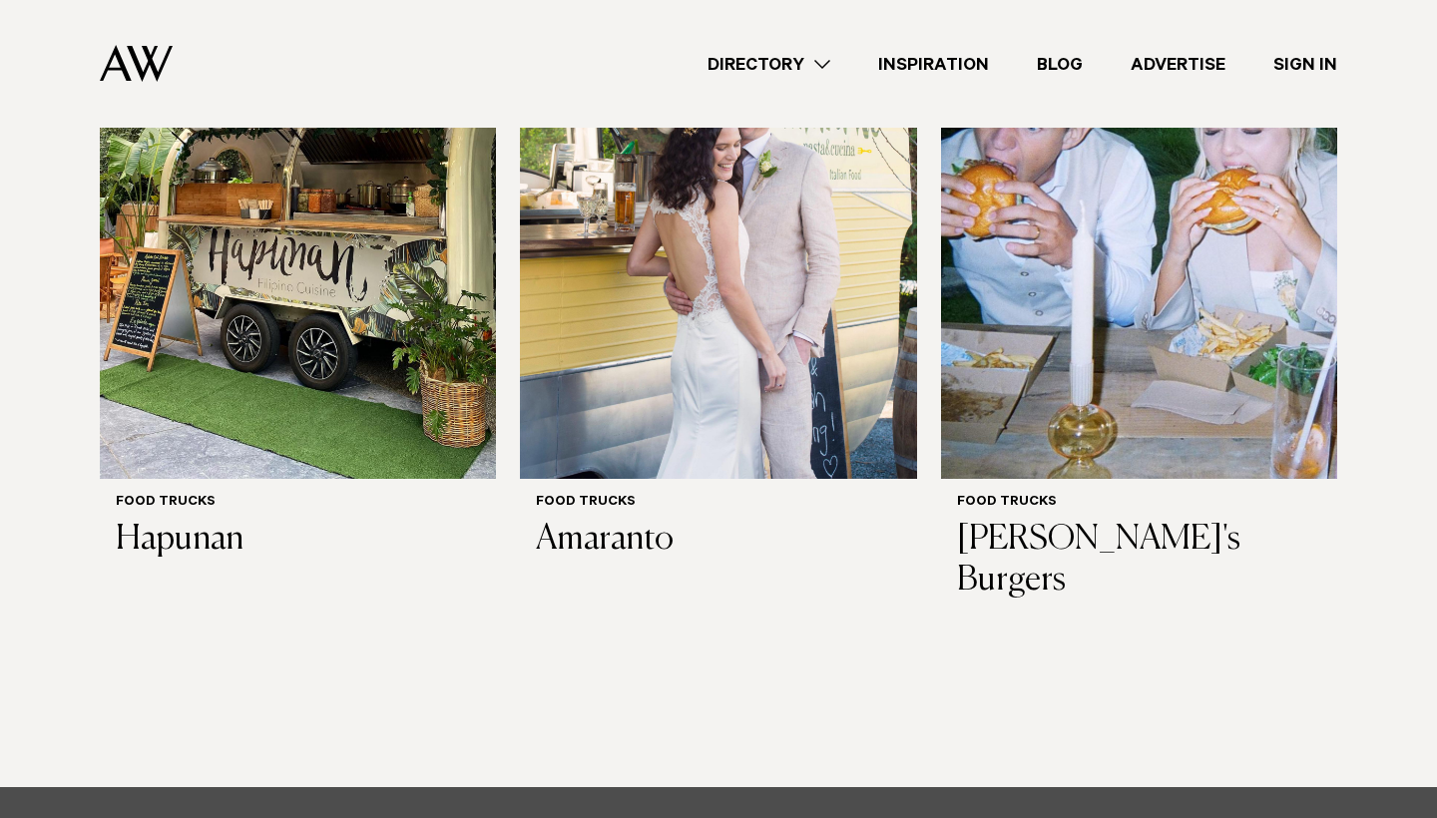
scroll to position [1331, 0]
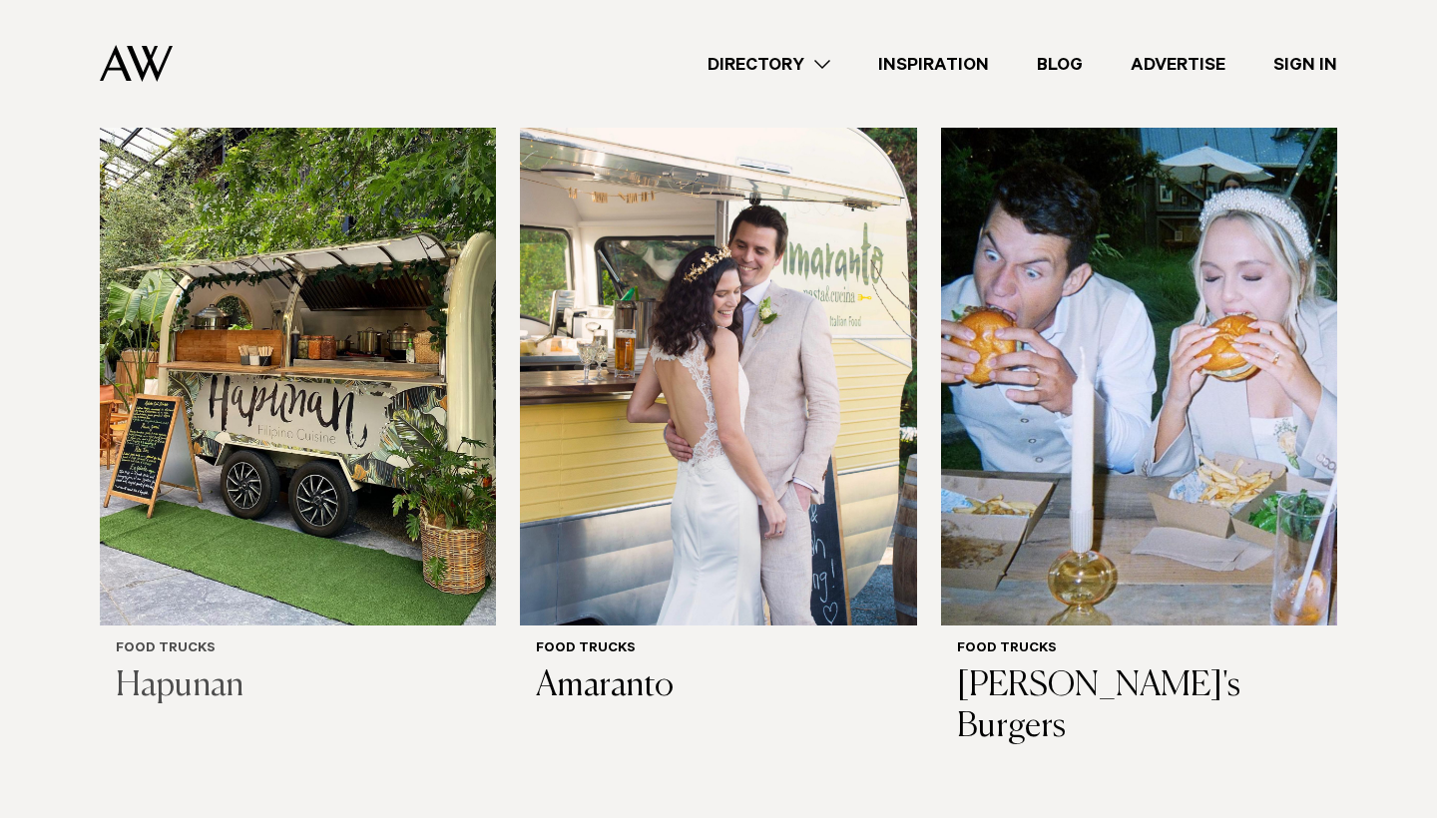
click at [189, 690] on h3 "Hapunan" at bounding box center [298, 686] width 364 height 41
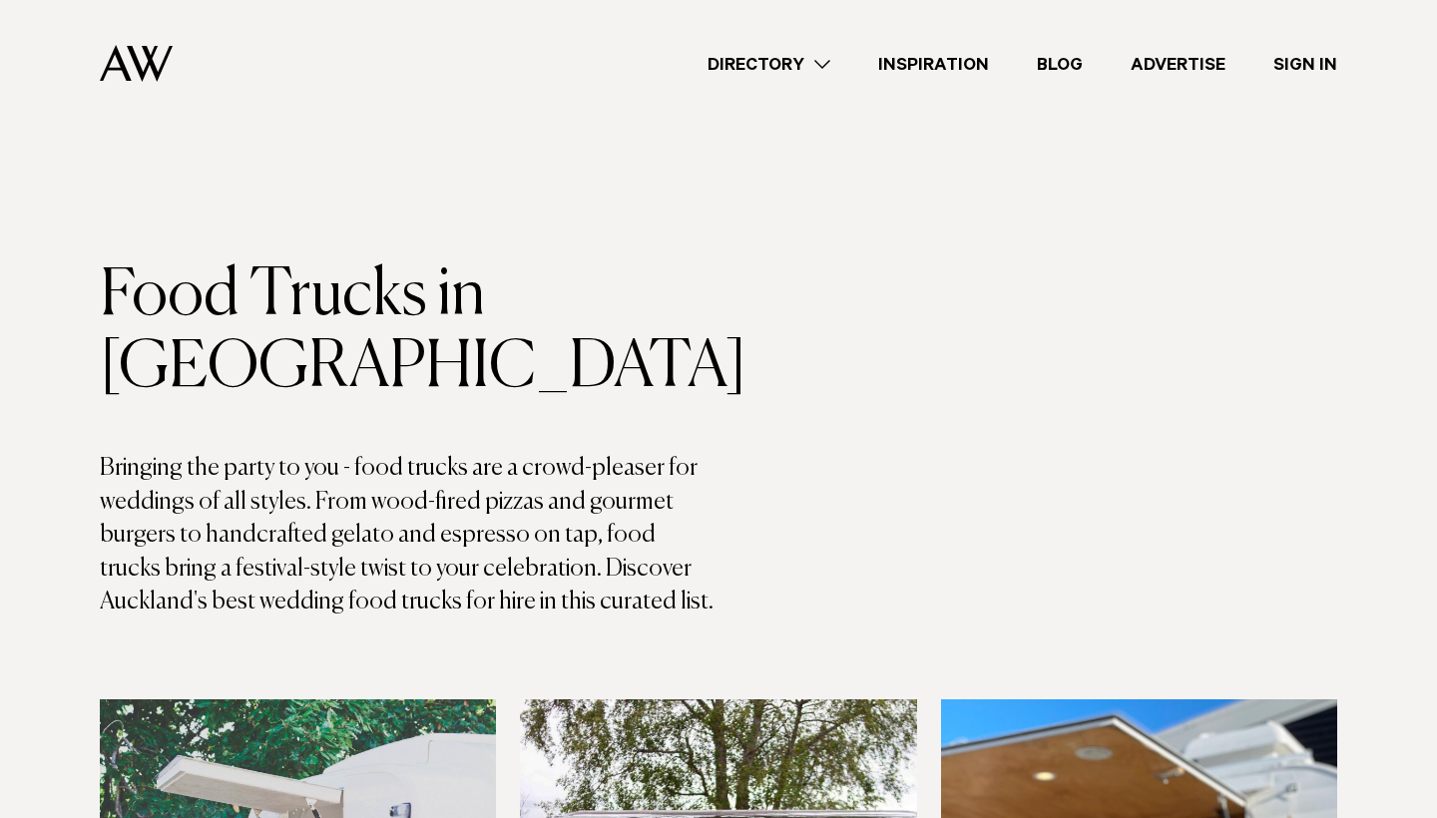
scroll to position [0, 0]
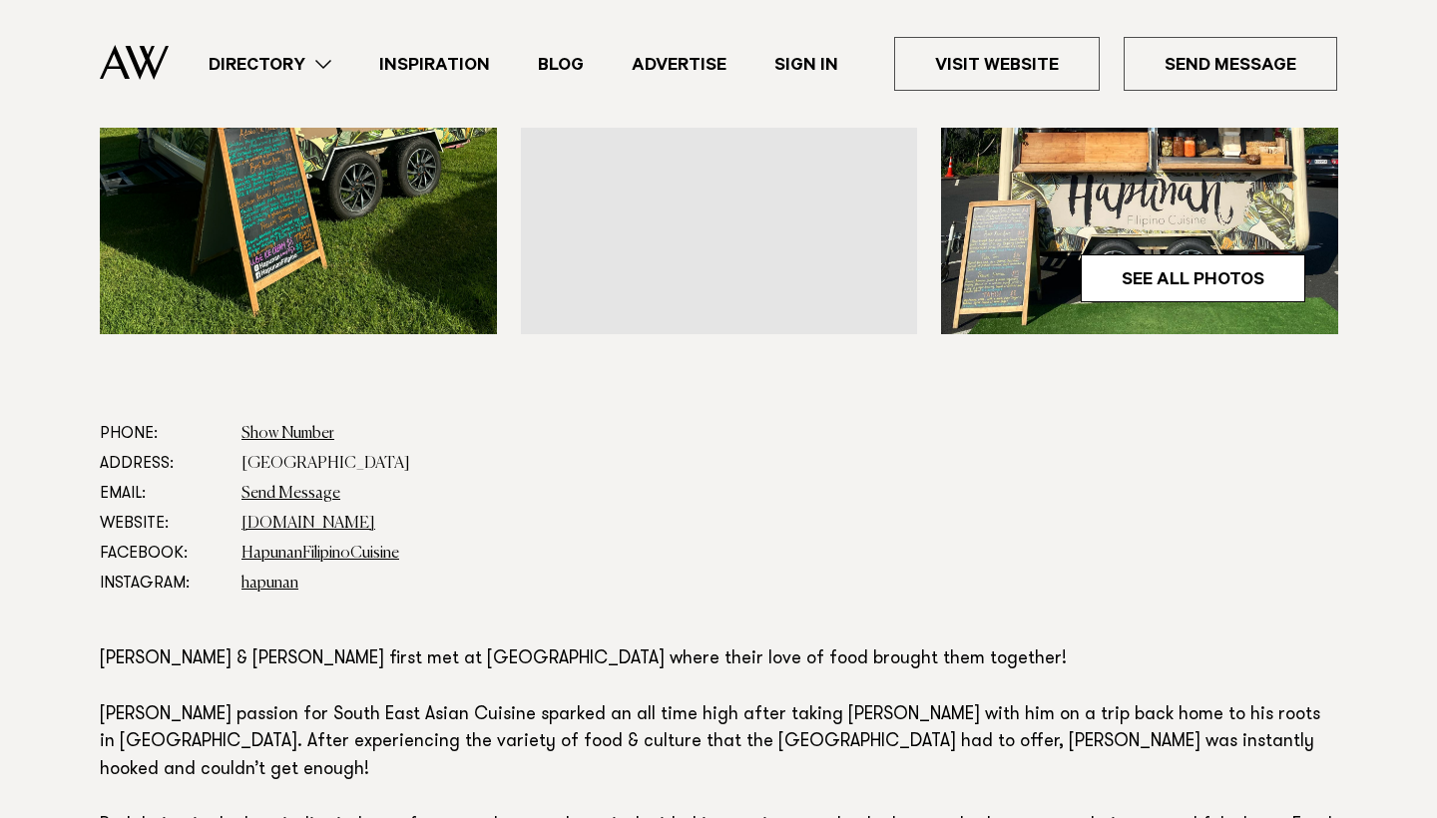
scroll to position [835, 0]
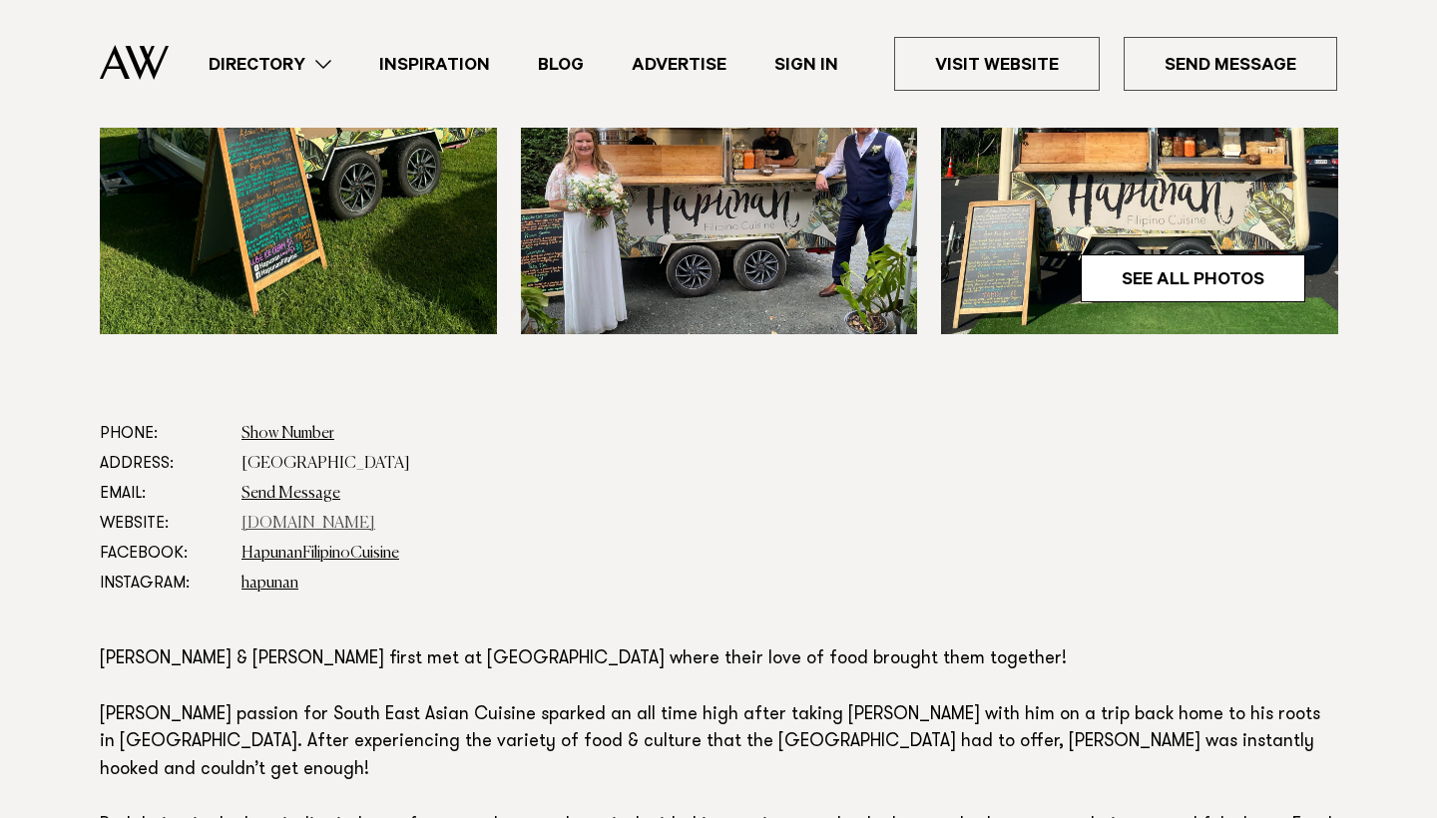
click at [296, 518] on link "[DOMAIN_NAME]" at bounding box center [308, 524] width 134 height 16
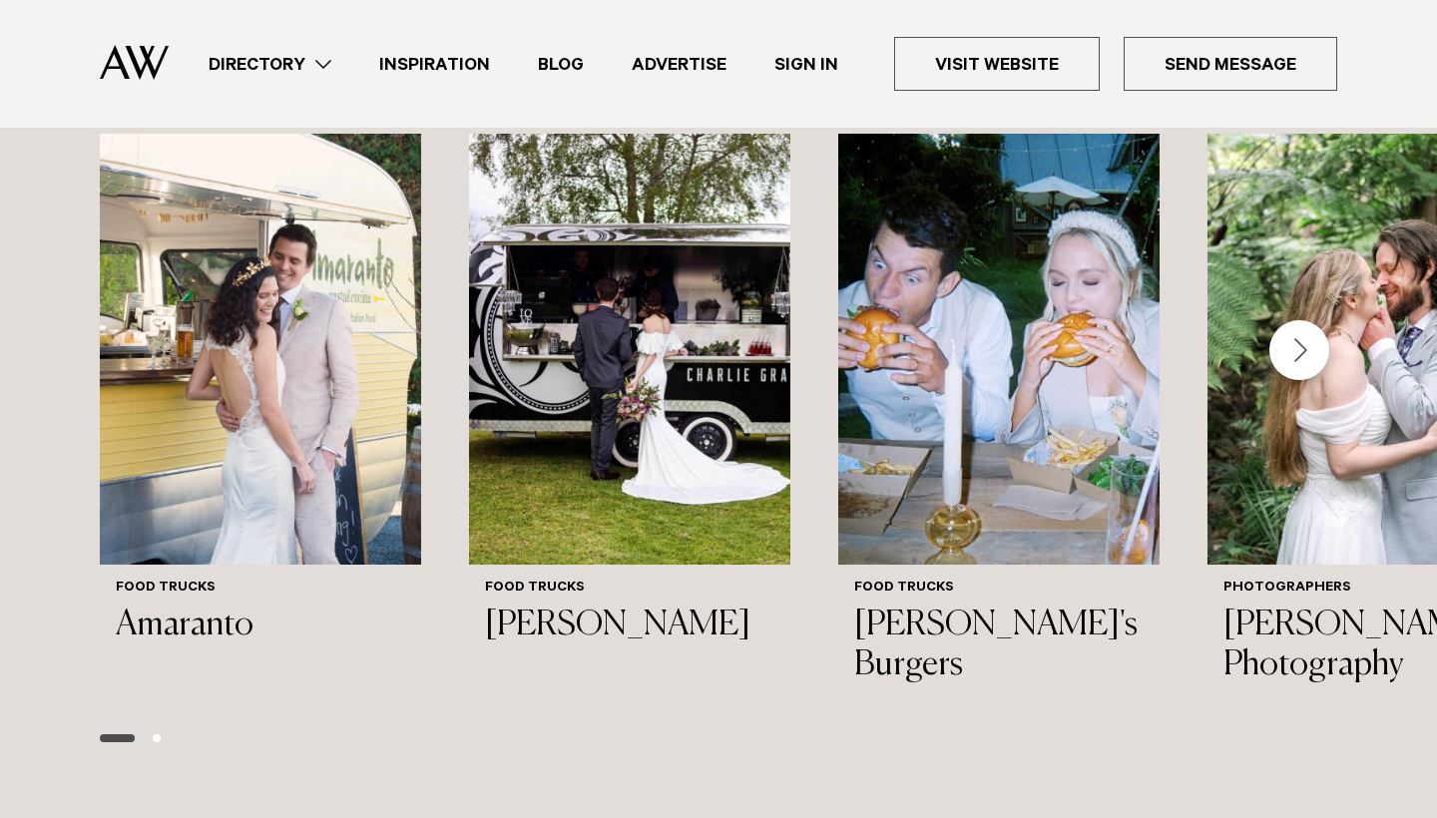
scroll to position [2144, 0]
